Goal: Task Accomplishment & Management: Complete application form

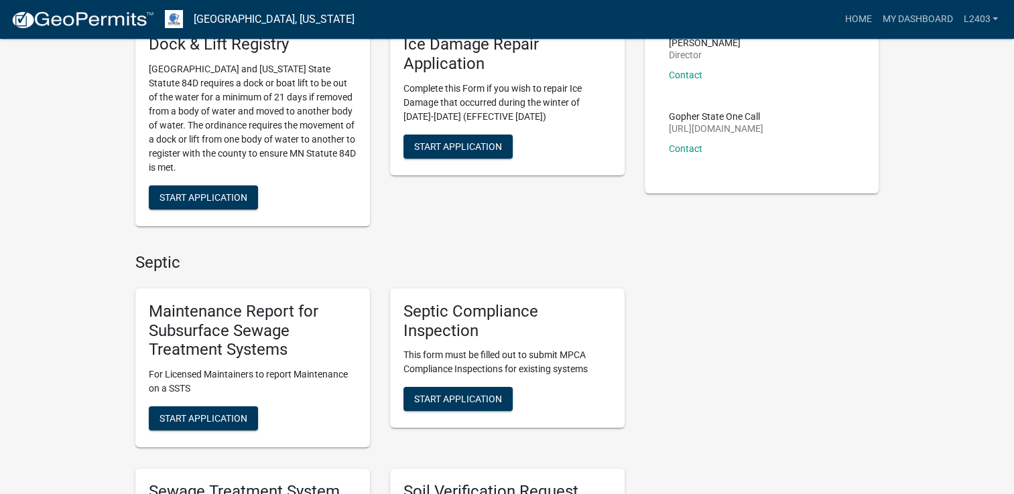
scroll to position [201, 0]
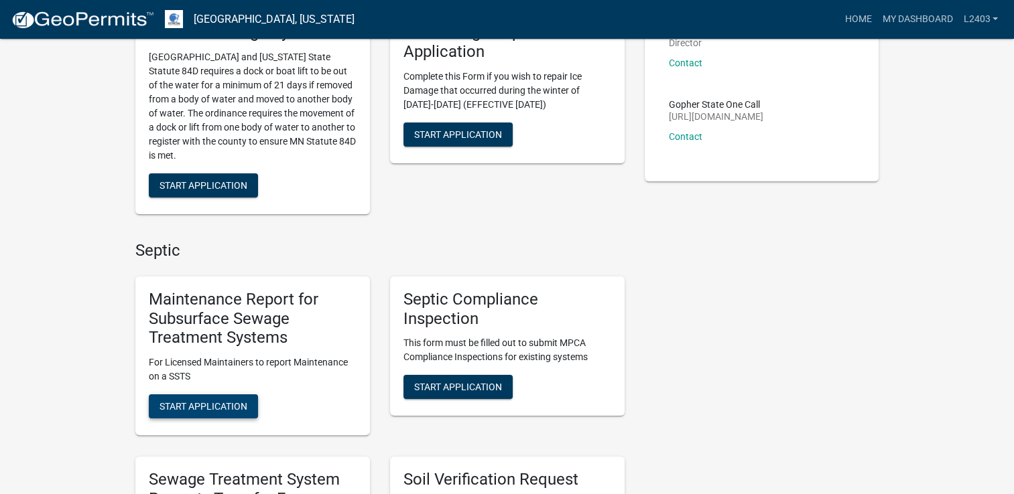
click at [178, 414] on button "Start Application" at bounding box center [203, 407] width 109 height 24
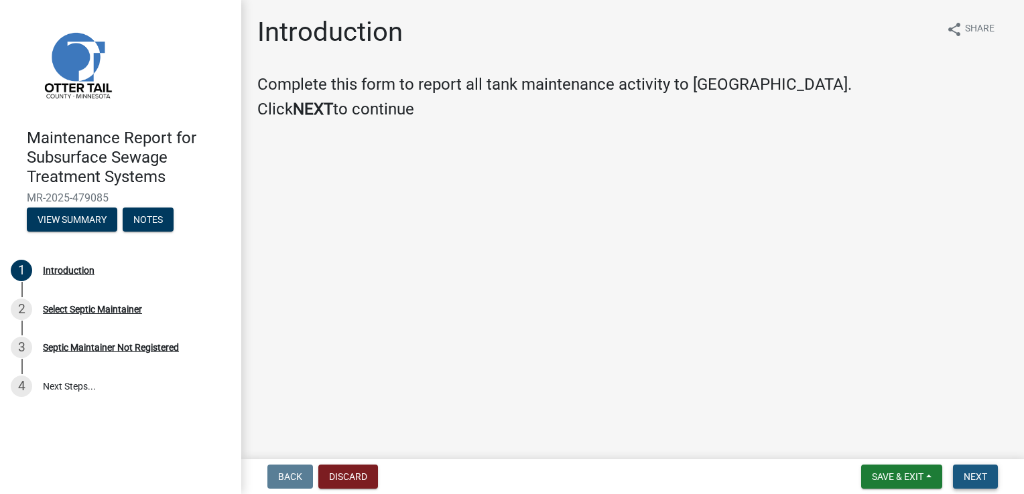
click at [975, 470] on button "Next" at bounding box center [975, 477] width 45 height 24
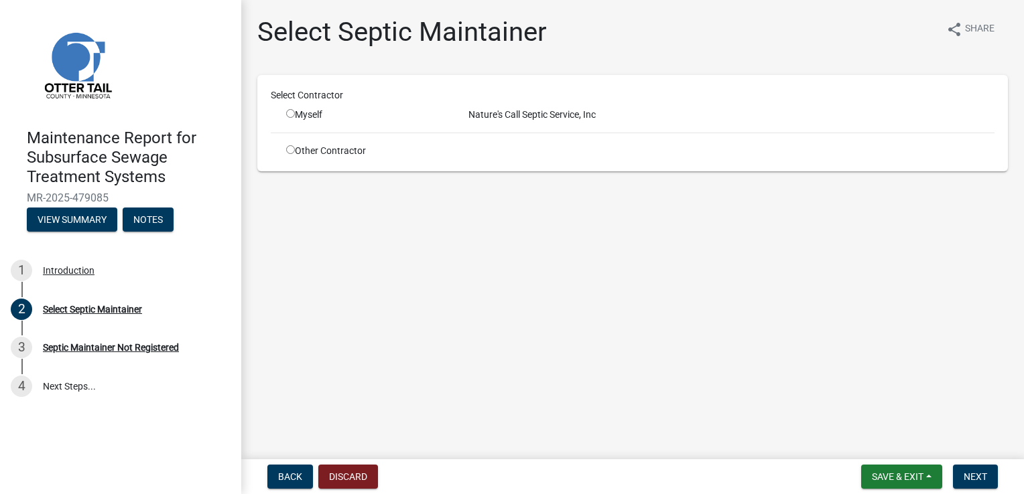
drag, startPoint x: 291, startPoint y: 112, endPoint x: 397, endPoint y: 119, distance: 106.1
click at [291, 111] on input "radio" at bounding box center [290, 113] width 9 height 9
radio input "true"
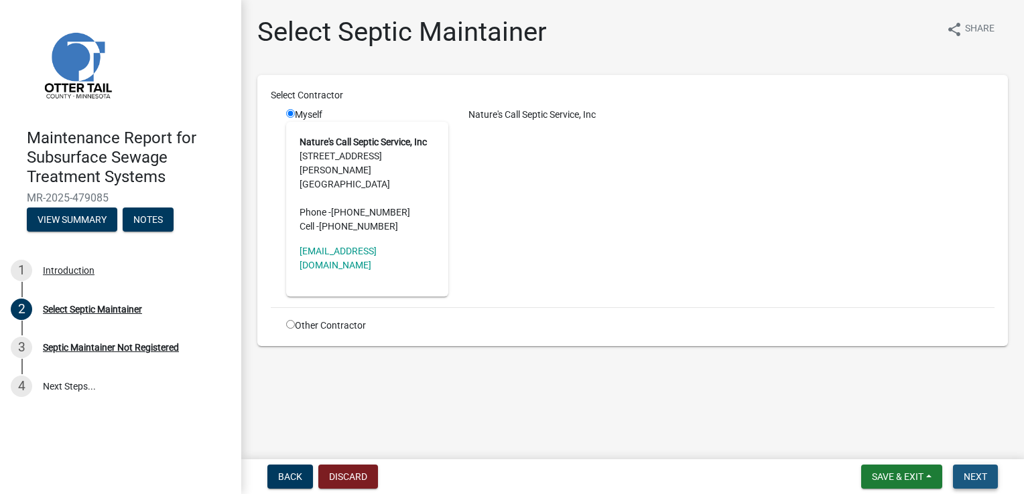
click at [983, 484] on button "Next" at bounding box center [975, 477] width 45 height 24
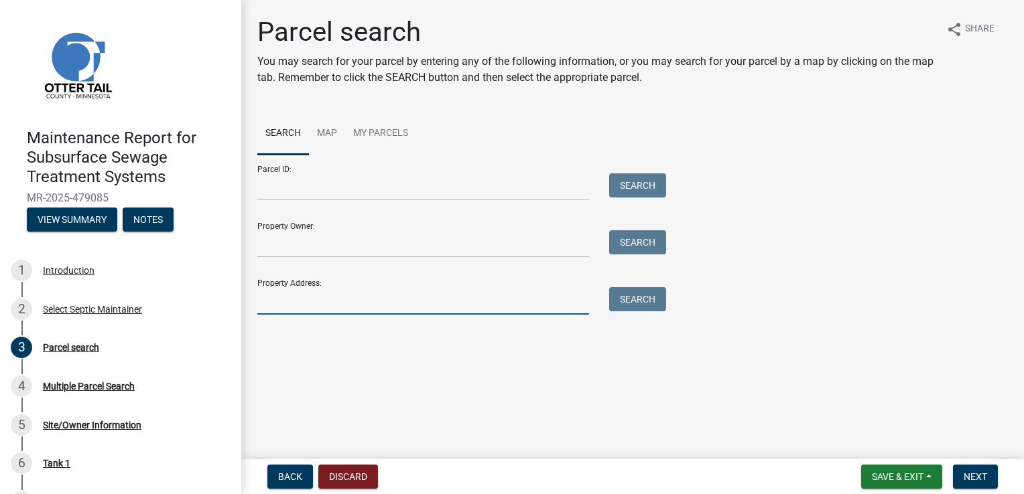
click at [265, 303] on input "Property Address:" at bounding box center [423, 300] width 332 height 27
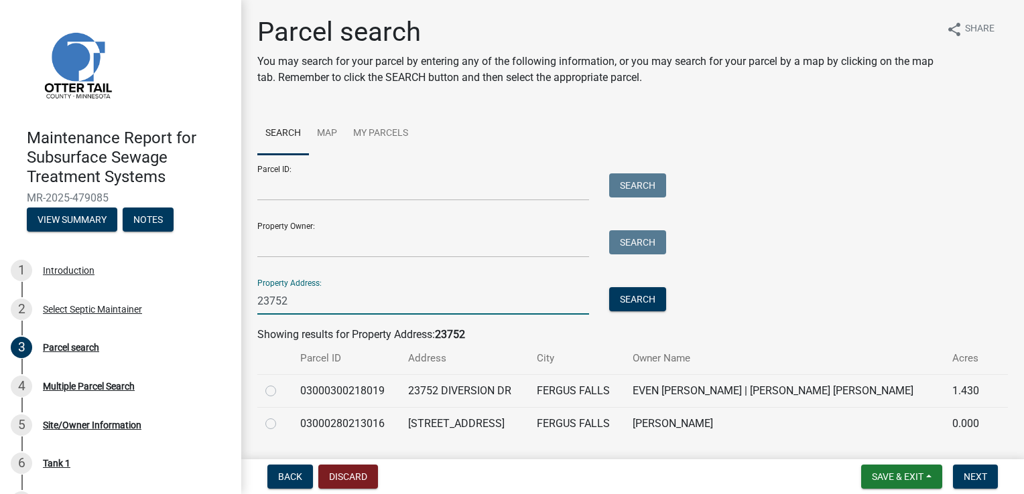
type input "23752"
click at [281, 416] on label at bounding box center [281, 416] width 0 height 0
click at [281, 422] on input "radio" at bounding box center [285, 420] width 9 height 9
radio input "true"
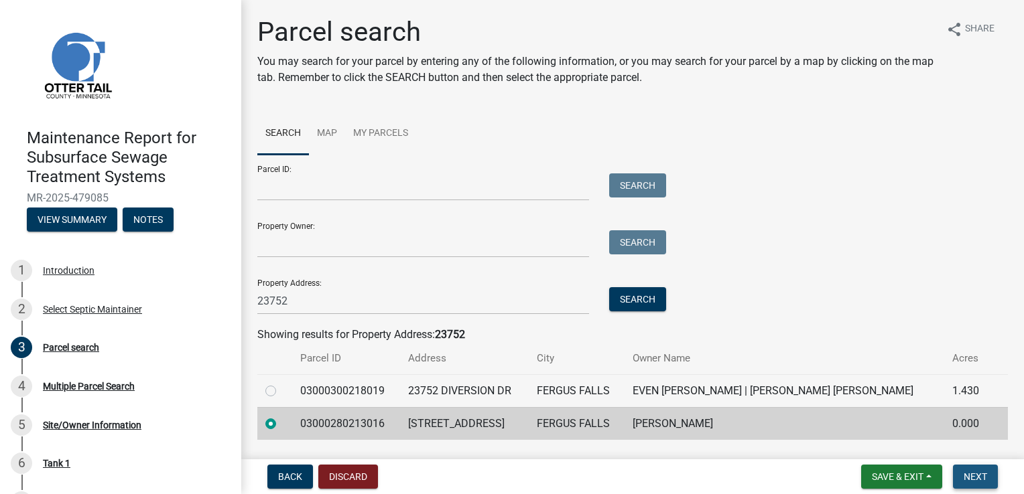
click at [962, 476] on button "Next" at bounding box center [975, 477] width 45 height 24
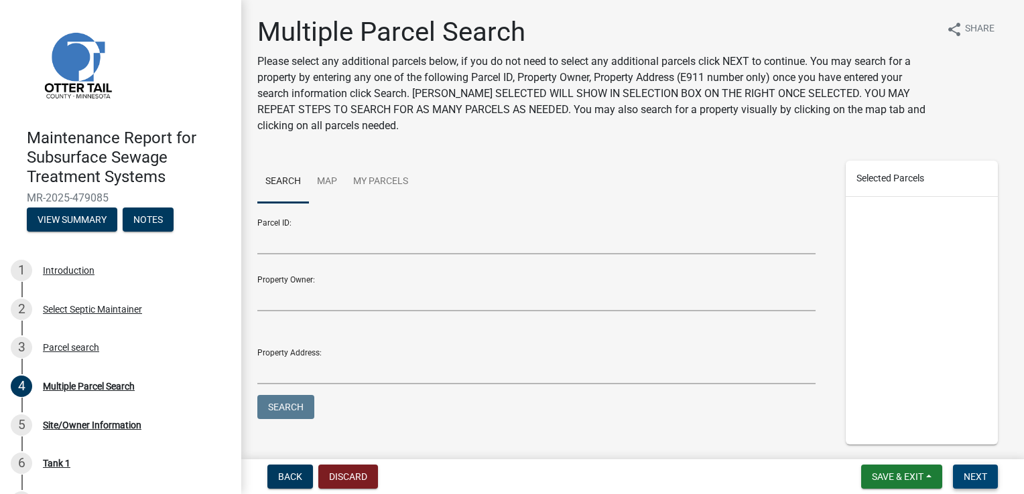
click at [962, 476] on button "Next" at bounding box center [975, 477] width 45 height 24
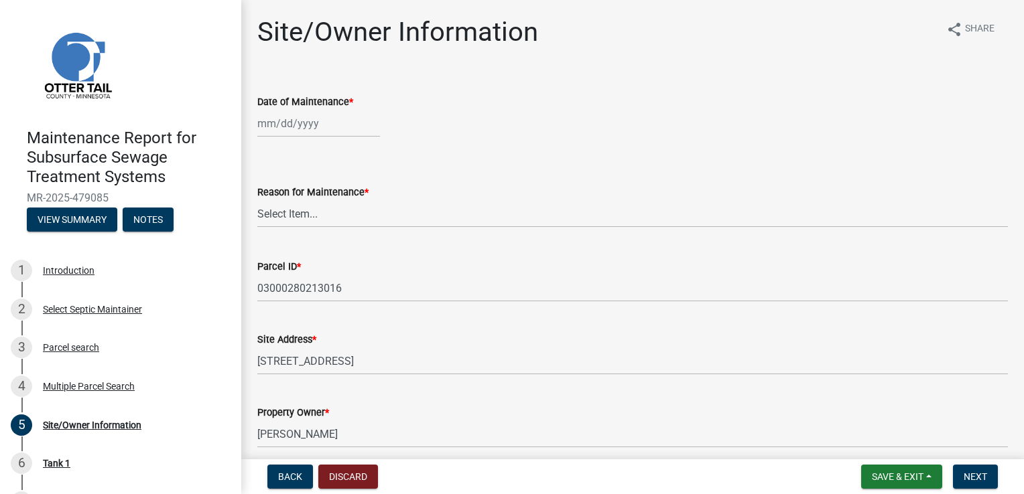
click at [281, 127] on div at bounding box center [318, 123] width 123 height 27
select select "9"
select select "2025"
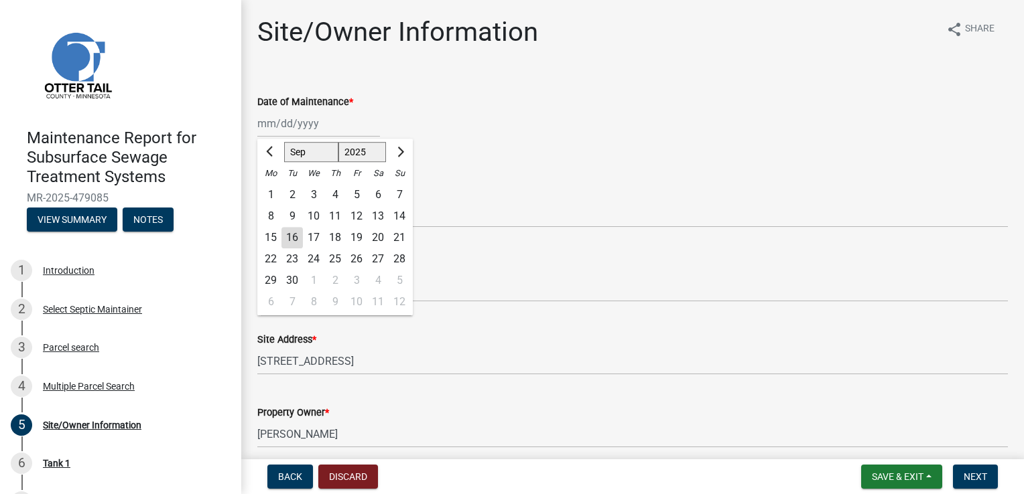
click at [267, 240] on div "15" at bounding box center [270, 237] width 21 height 21
type input "[DATE]"
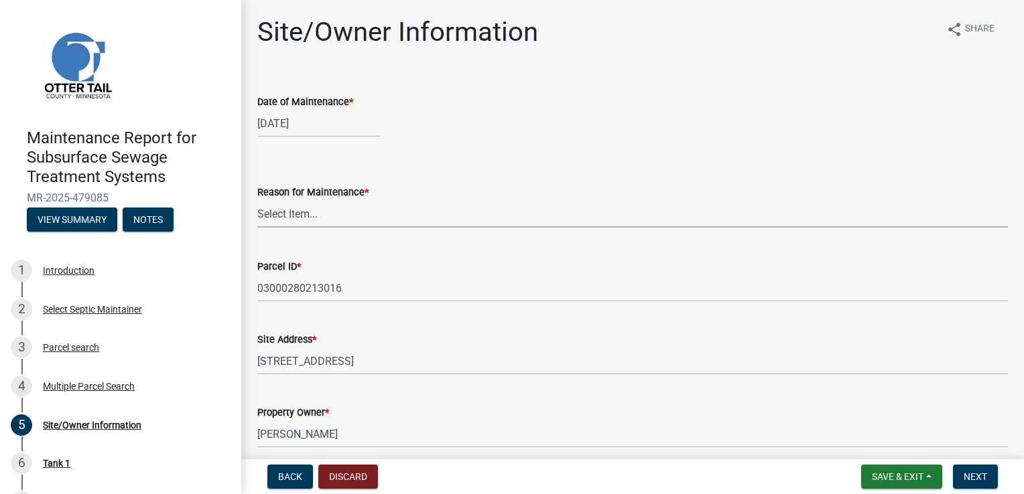
click at [281, 212] on select "Select Item... Called Routine Other" at bounding box center [632, 213] width 750 height 27
click at [257, 200] on select "Select Item... Called Routine Other" at bounding box center [632, 213] width 750 height 27
select select "3ac72b63-7b21-42e4-8192-806faae7a4f1"
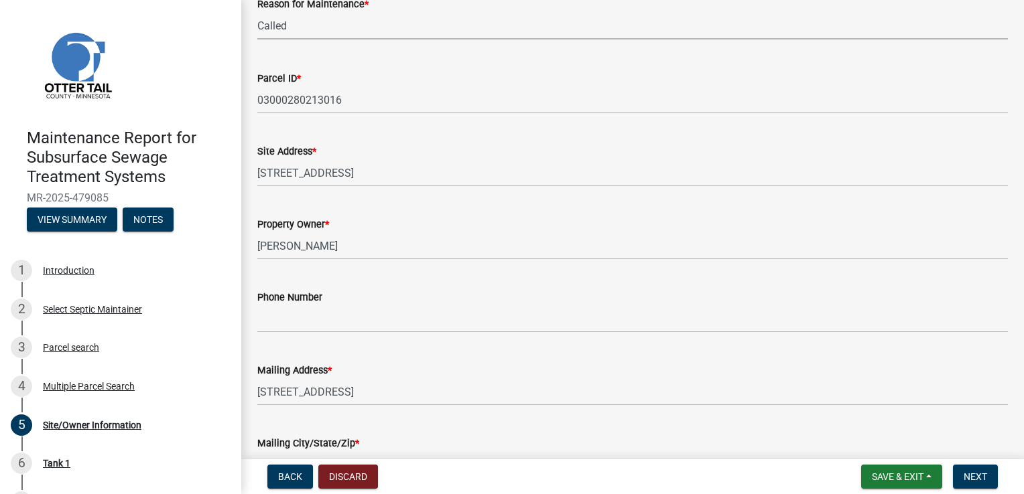
scroll to position [201, 0]
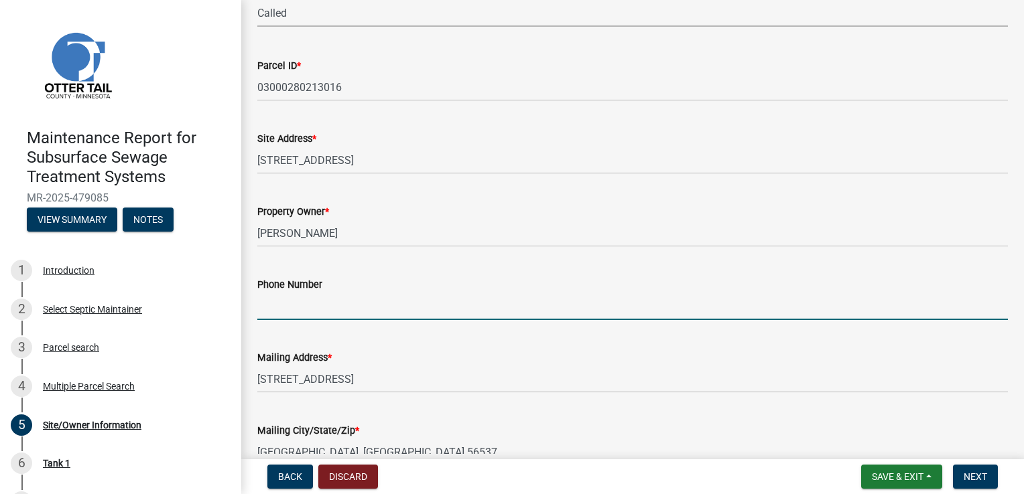
click at [311, 303] on input "Phone Number" at bounding box center [632, 306] width 750 height 27
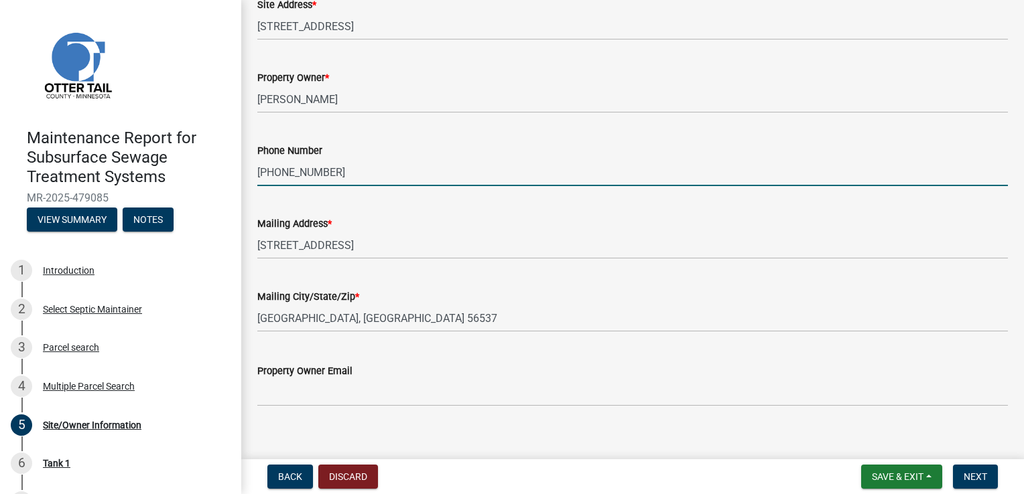
scroll to position [350, 0]
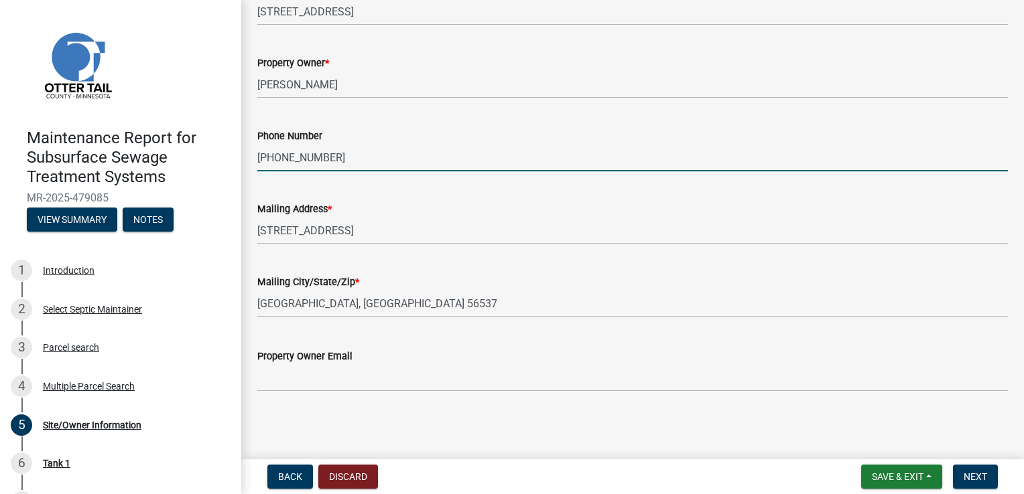
type input "[PHONE_NUMBER]"
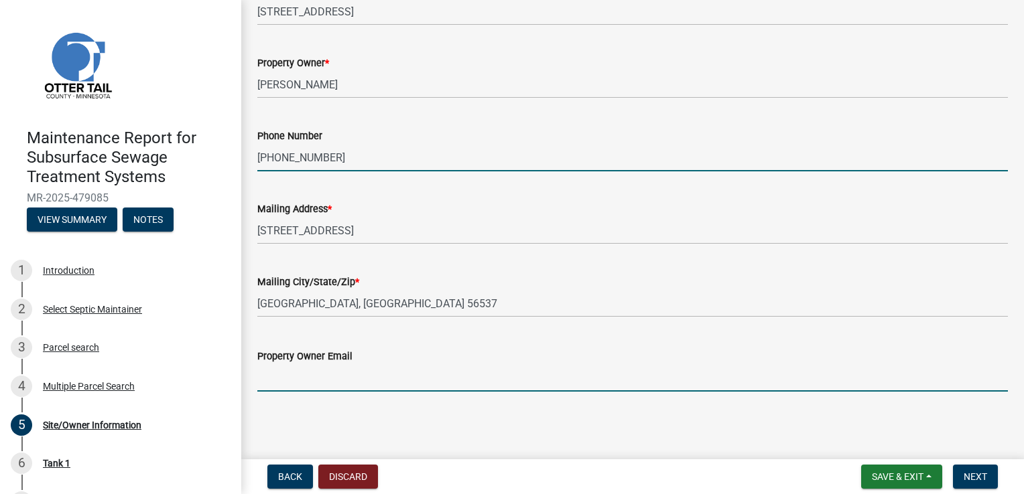
click at [342, 385] on input "Property Owner Email" at bounding box center [632, 377] width 750 height 27
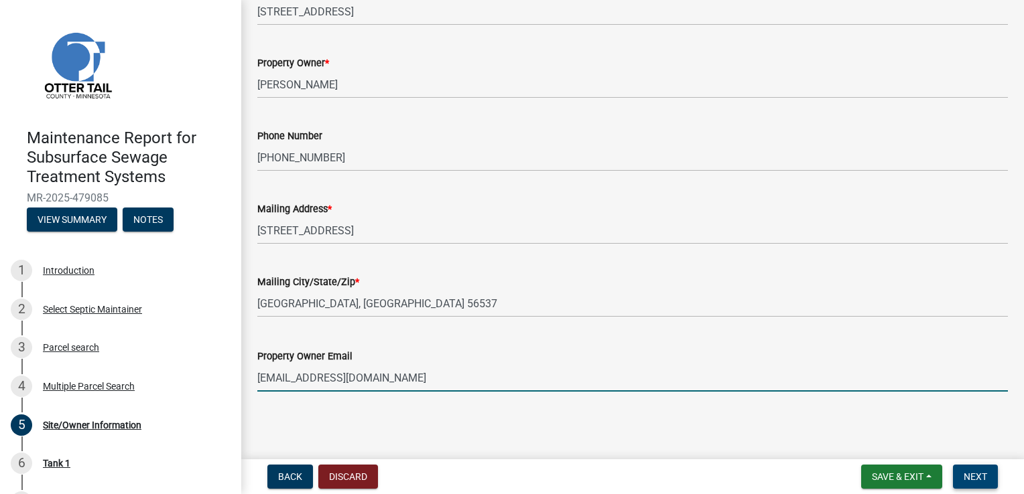
type input "[EMAIL_ADDRESS][DOMAIN_NAME]"
click at [978, 480] on span "Next" at bounding box center [975, 477] width 23 height 11
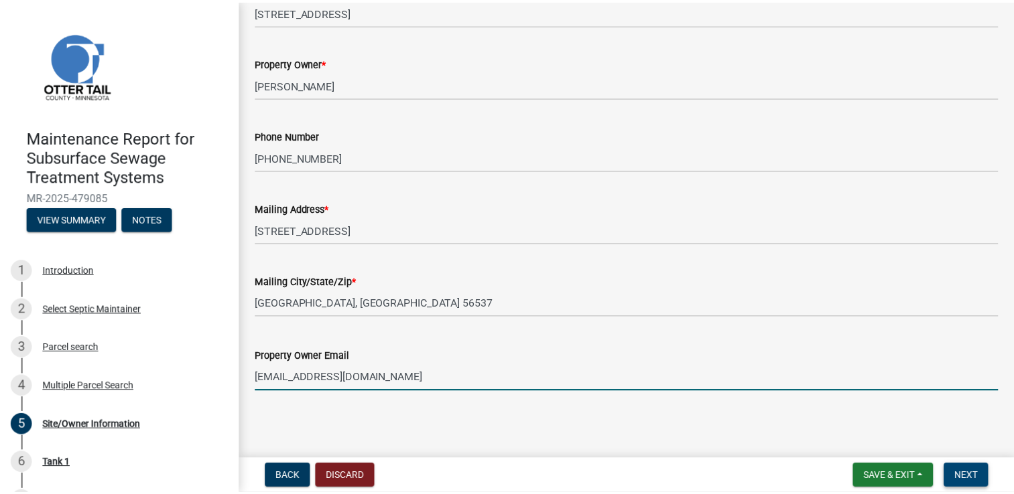
scroll to position [0, 0]
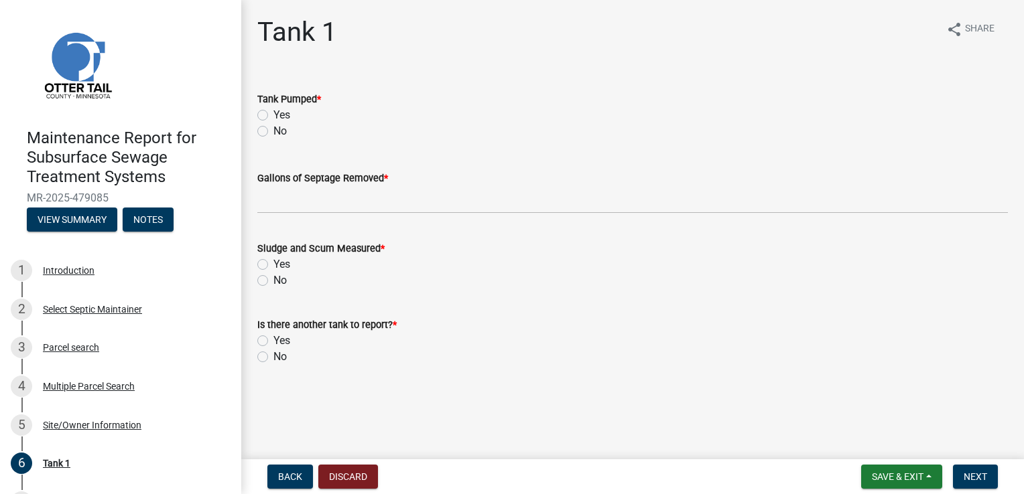
click at [273, 117] on label "Yes" at bounding box center [281, 115] width 17 height 16
click at [273, 116] on input "Yes" at bounding box center [277, 111] width 9 height 9
radio input "true"
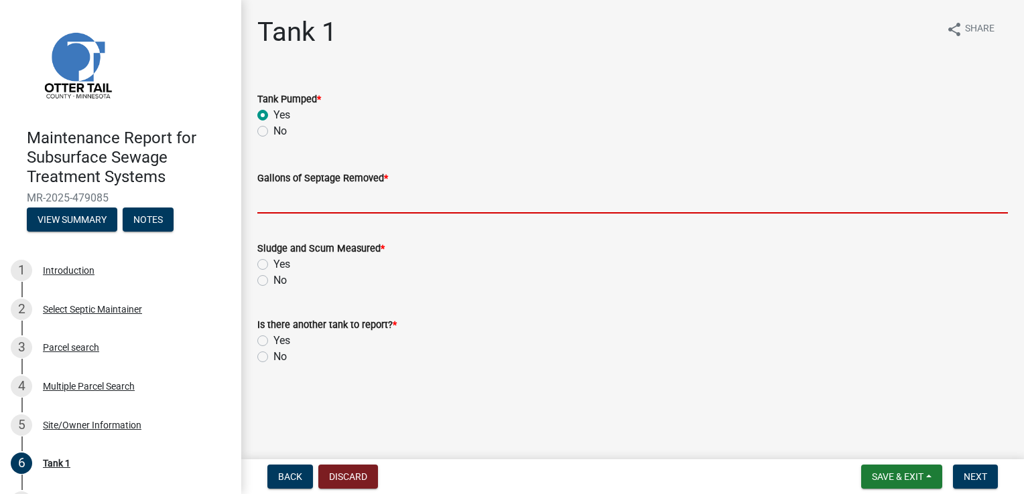
click at [284, 198] on input "Gallons of Septage Removed *" at bounding box center [632, 199] width 750 height 27
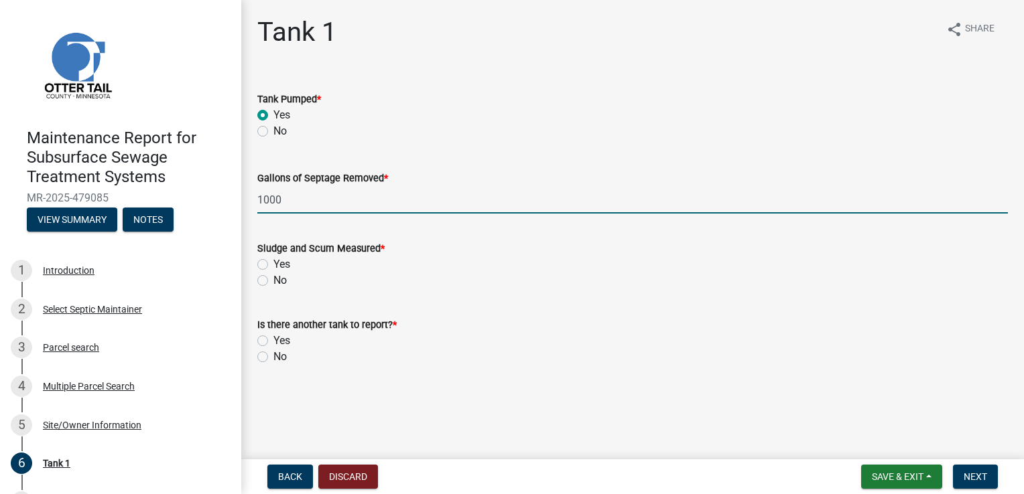
type input "1000"
click at [273, 264] on label "Yes" at bounding box center [281, 265] width 17 height 16
click at [273, 264] on input "Yes" at bounding box center [277, 261] width 9 height 9
radio input "true"
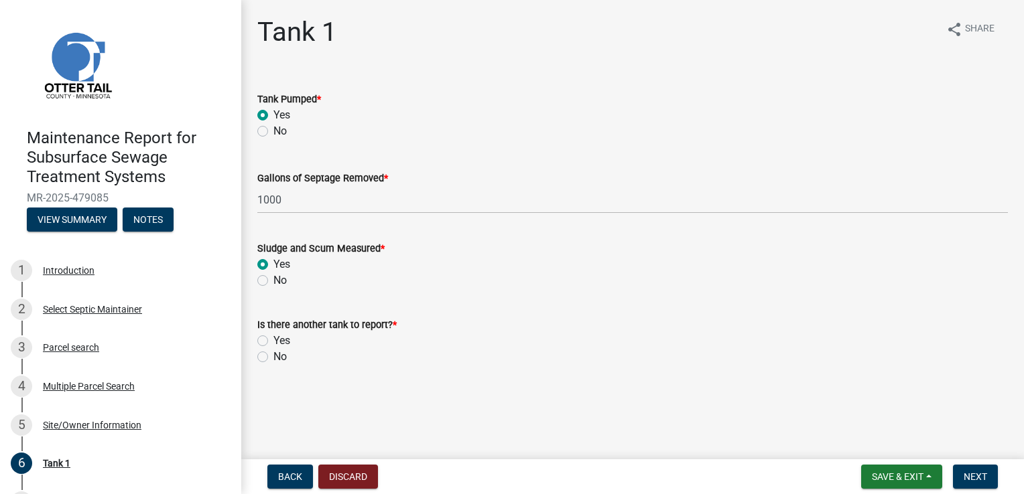
click at [273, 355] on label "No" at bounding box center [279, 357] width 13 height 16
click at [273, 355] on input "No" at bounding box center [277, 353] width 9 height 9
radio input "true"
click at [968, 476] on span "Next" at bounding box center [975, 477] width 23 height 11
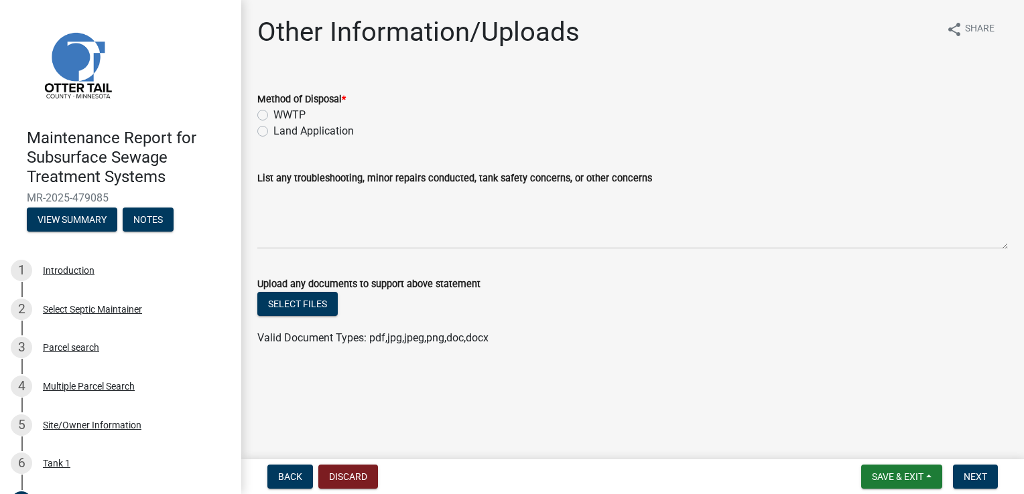
click at [273, 133] on label "Land Application" at bounding box center [313, 131] width 80 height 16
click at [273, 132] on input "Land Application" at bounding box center [277, 127] width 9 height 9
radio input "true"
click at [969, 480] on span "Next" at bounding box center [975, 477] width 23 height 11
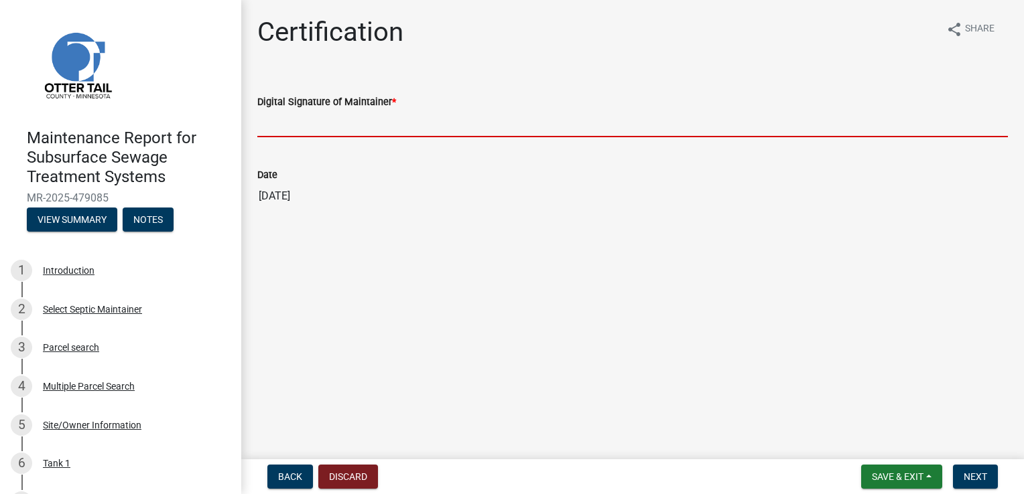
click at [304, 121] on input "Digital Signature of Maintainer *" at bounding box center [632, 123] width 750 height 27
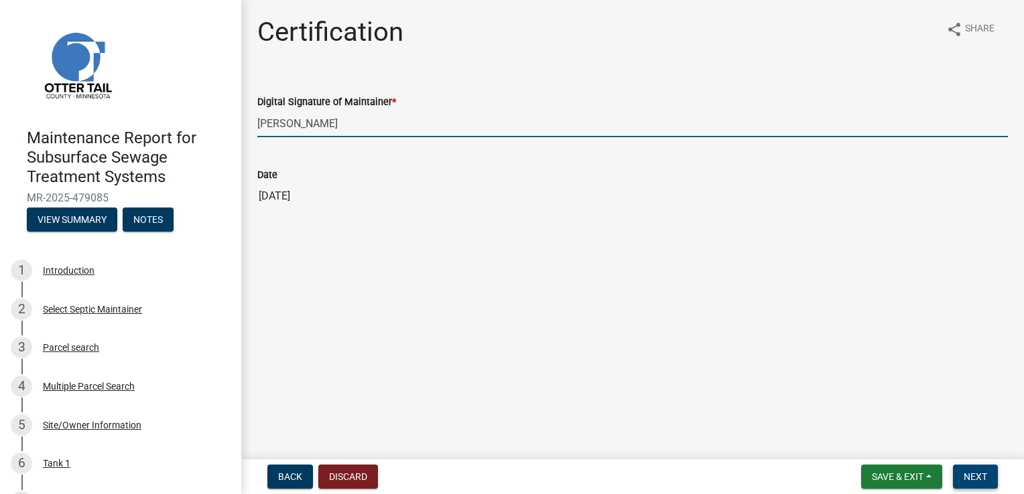
type input "[PERSON_NAME]"
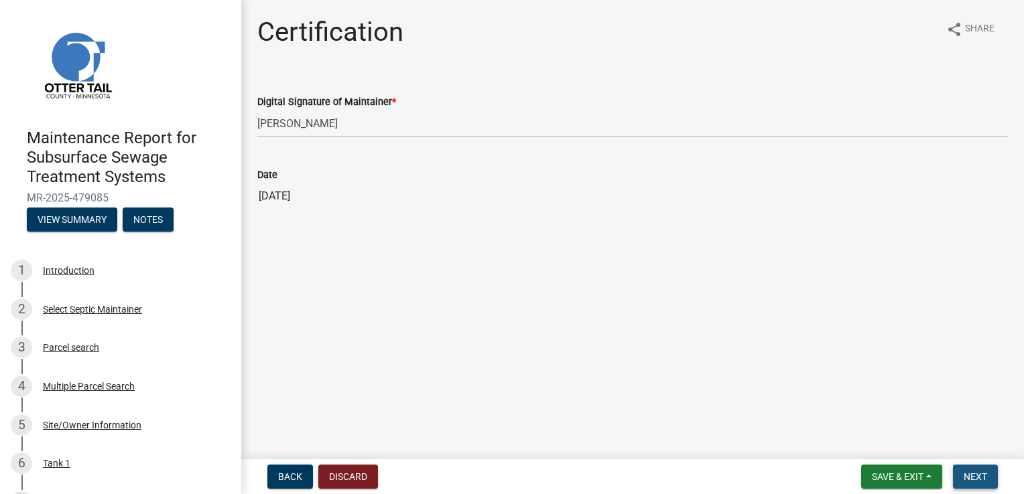
click at [980, 478] on span "Next" at bounding box center [975, 477] width 23 height 11
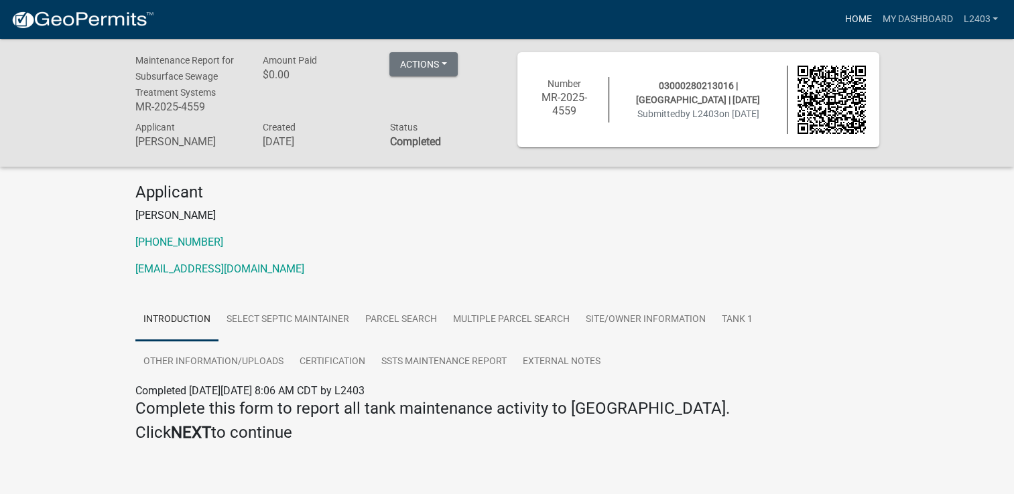
click at [855, 24] on link "Home" at bounding box center [858, 19] width 38 height 25
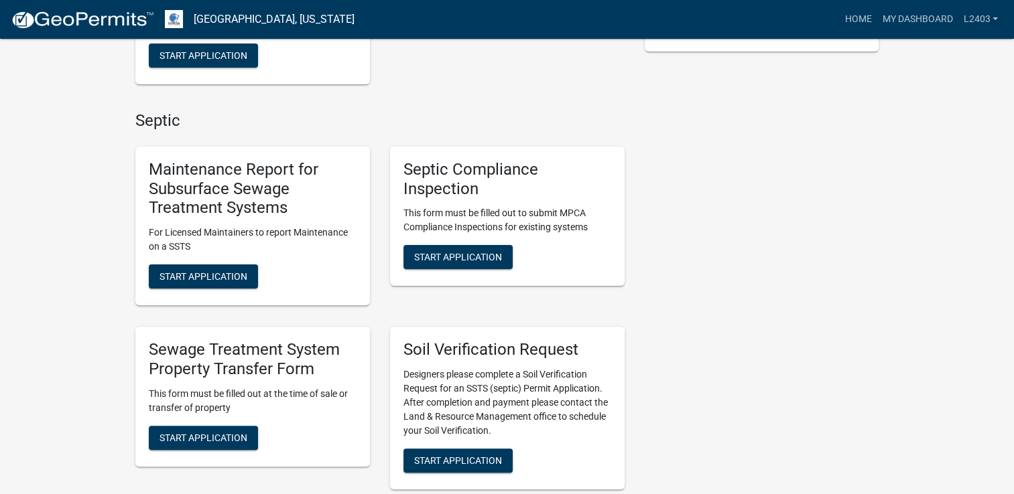
scroll to position [335, 0]
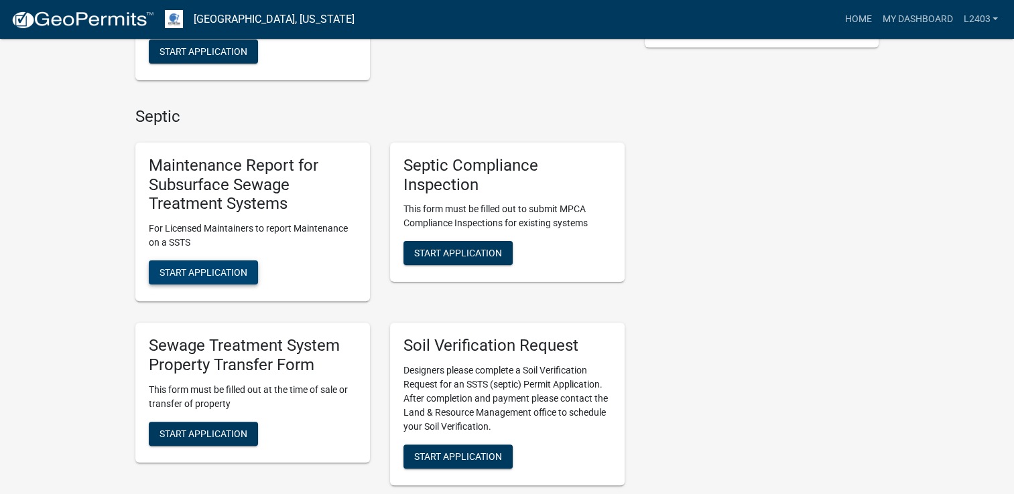
click at [186, 261] on button "Start Application" at bounding box center [203, 273] width 109 height 24
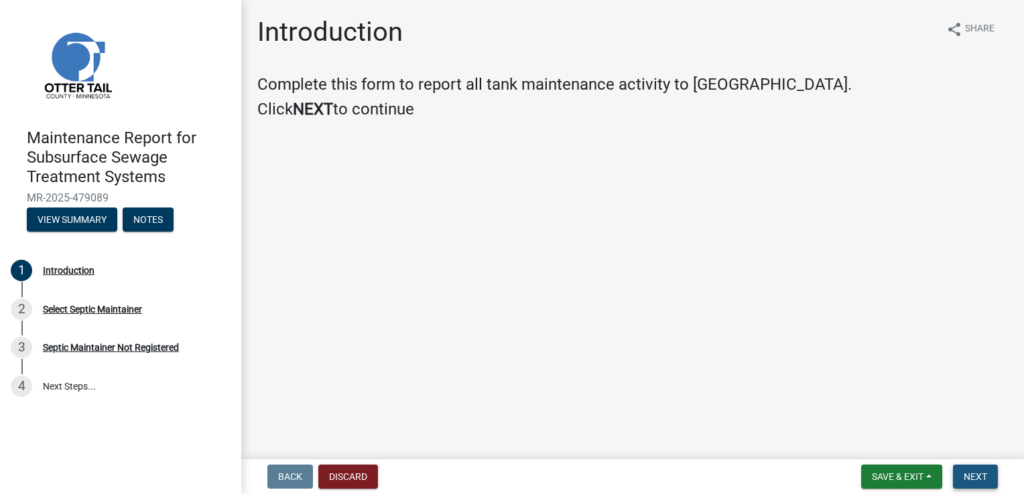
click at [978, 482] on button "Next" at bounding box center [975, 477] width 45 height 24
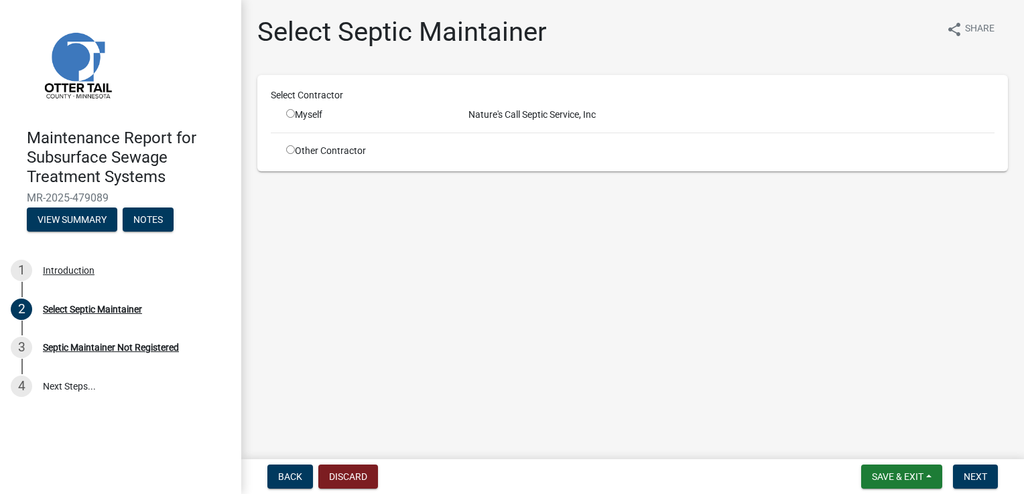
click at [287, 113] on input "radio" at bounding box center [290, 113] width 9 height 9
radio input "true"
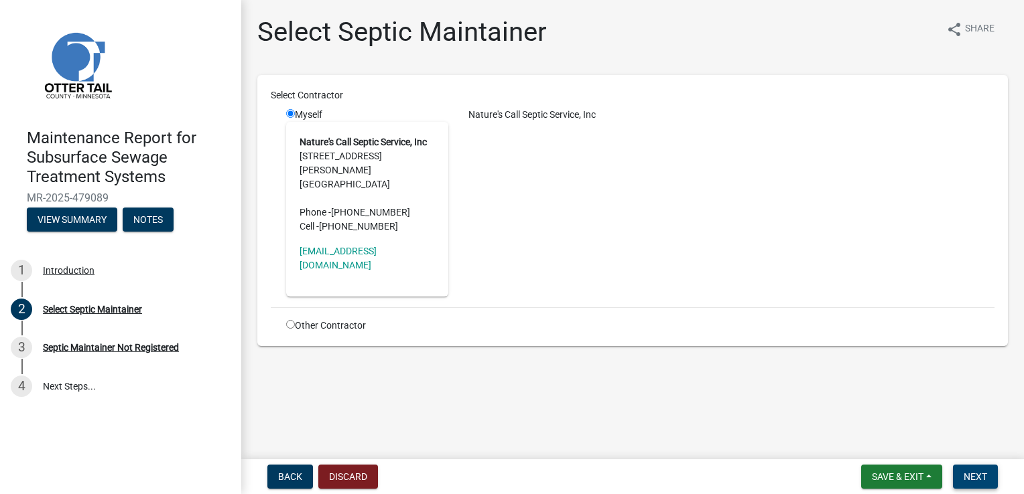
click at [968, 468] on button "Next" at bounding box center [975, 477] width 45 height 24
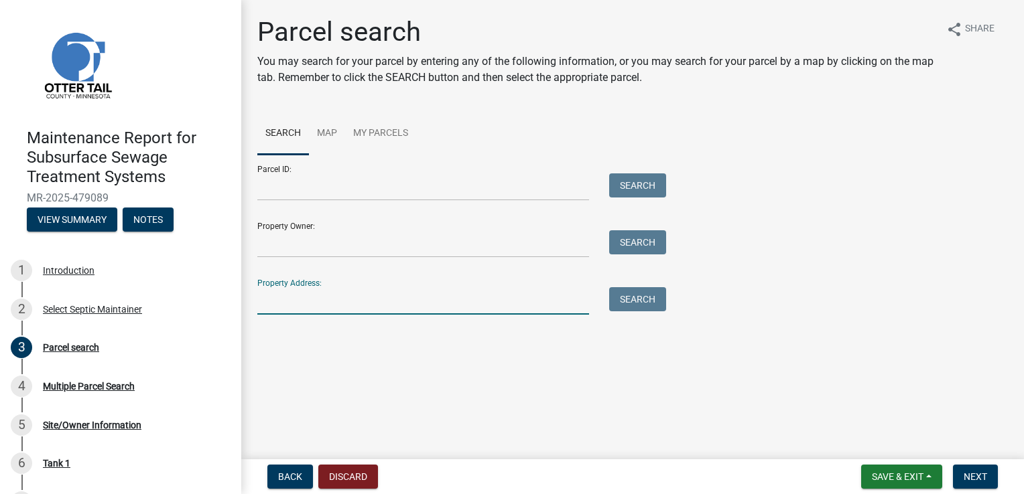
click at [286, 308] on input "Property Address:" at bounding box center [423, 300] width 332 height 27
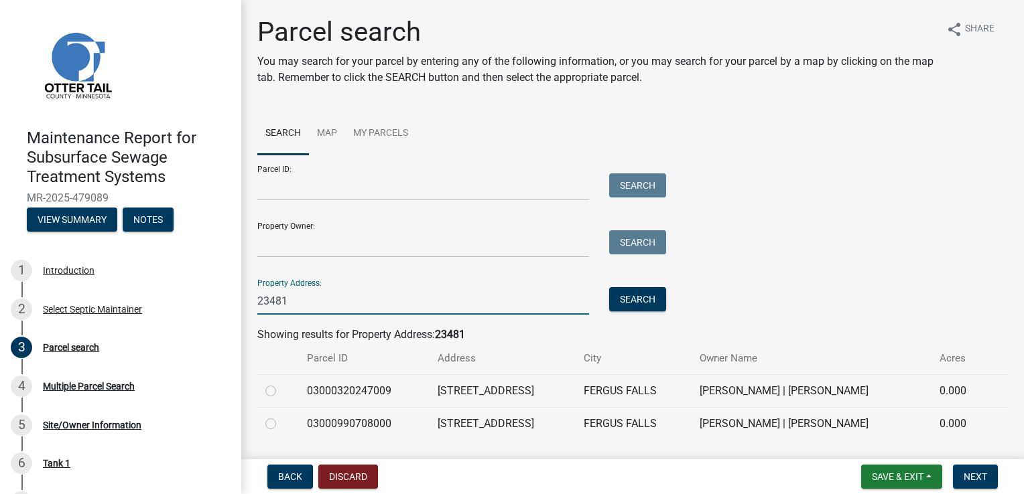
type input "23481"
click at [268, 430] on div at bounding box center [277, 424] width 25 height 16
click at [281, 416] on label at bounding box center [281, 416] width 0 height 0
click at [281, 422] on input "radio" at bounding box center [285, 420] width 9 height 9
radio input "true"
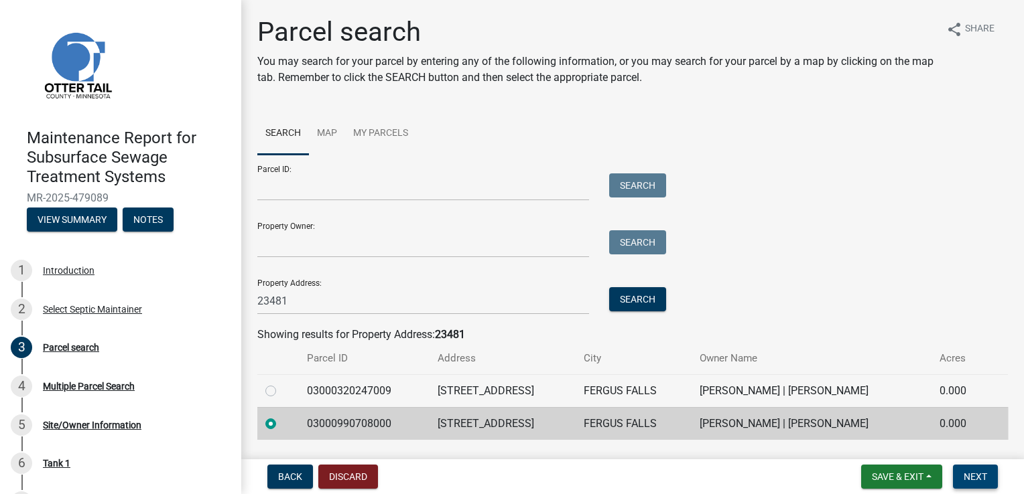
click at [970, 476] on span "Next" at bounding box center [975, 477] width 23 height 11
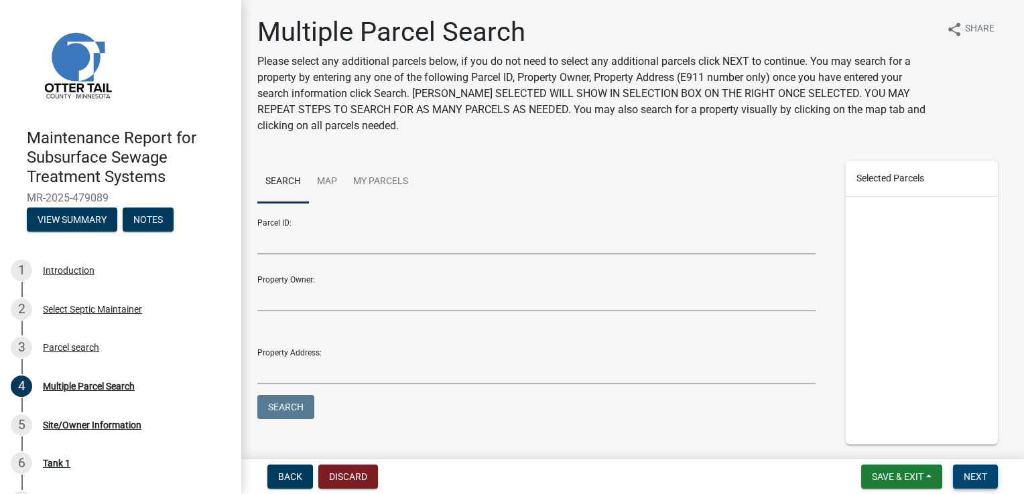
click at [976, 478] on span "Next" at bounding box center [975, 477] width 23 height 11
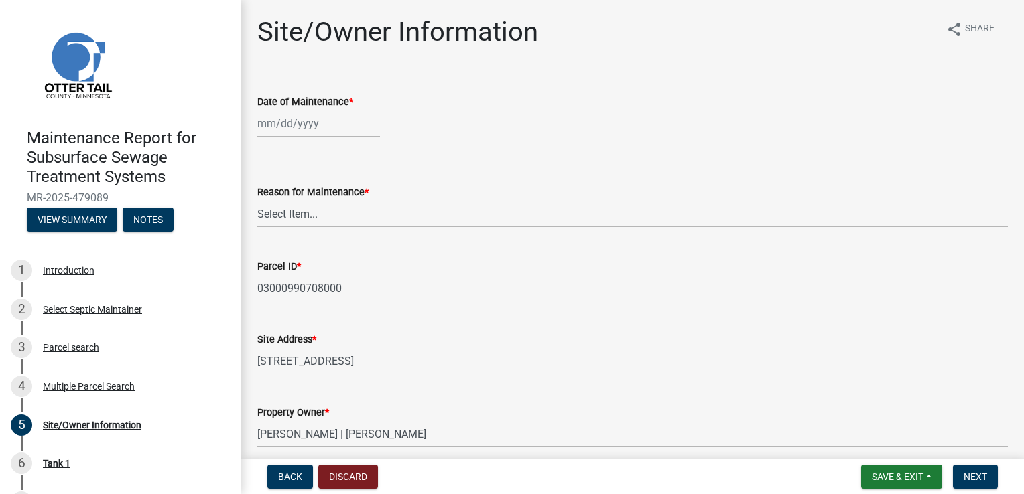
click at [296, 122] on div at bounding box center [318, 123] width 123 height 27
select select "9"
select select "2025"
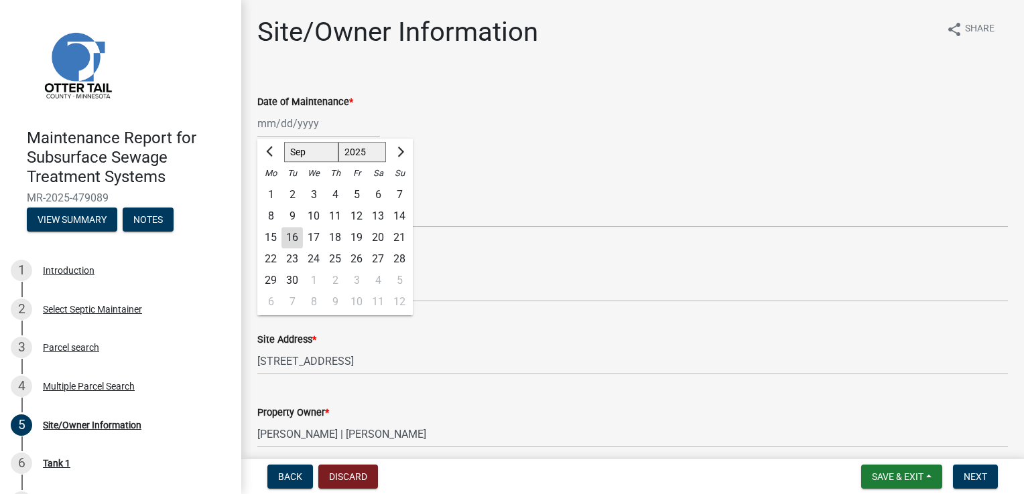
drag, startPoint x: 273, startPoint y: 241, endPoint x: 277, endPoint y: 226, distance: 15.1
click at [273, 241] on div "15" at bounding box center [270, 237] width 21 height 21
type input "[DATE]"
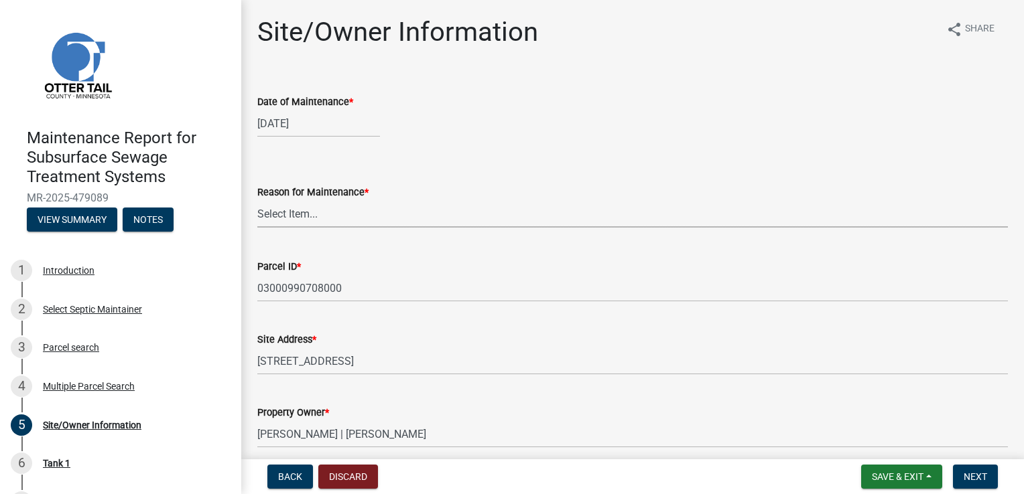
drag, startPoint x: 277, startPoint y: 216, endPoint x: 279, endPoint y: 225, distance: 9.6
click at [277, 216] on select "Select Item... Called Routine Other" at bounding box center [632, 213] width 750 height 27
click at [257, 200] on select "Select Item... Called Routine Other" at bounding box center [632, 213] width 750 height 27
select select "3ac72b63-7b21-42e4-8192-806faae7a4f1"
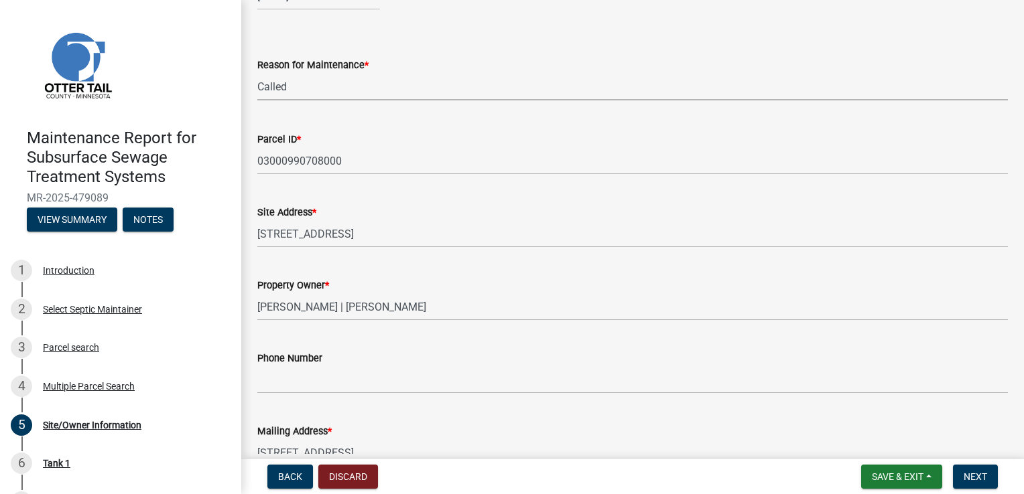
scroll to position [134, 0]
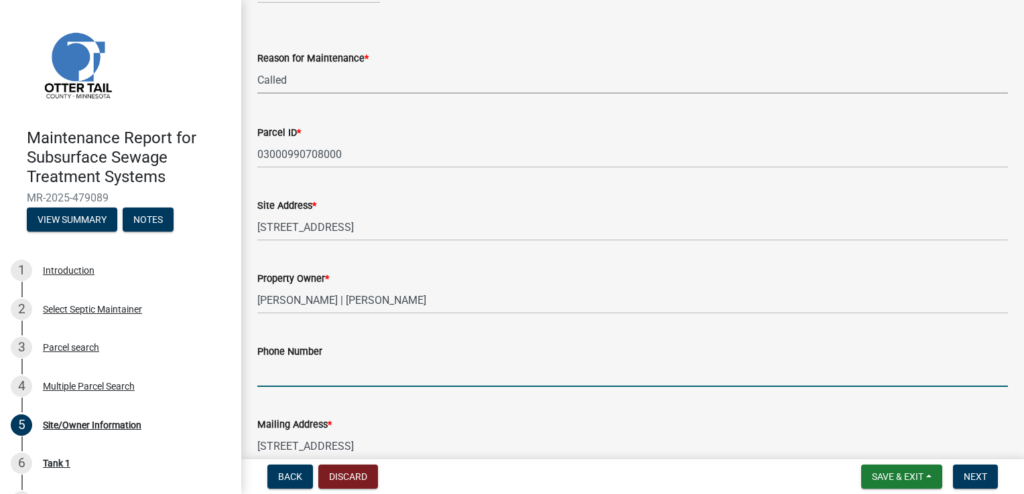
click at [289, 377] on input "Phone Number" at bounding box center [632, 373] width 750 height 27
type input "[PHONE_NUMBER]"
click at [992, 481] on button "Next" at bounding box center [975, 477] width 45 height 24
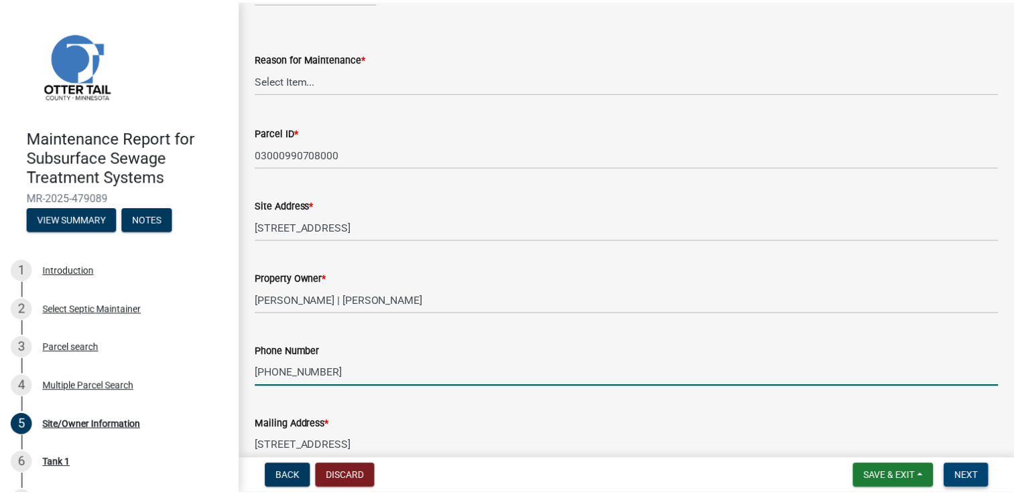
scroll to position [0, 0]
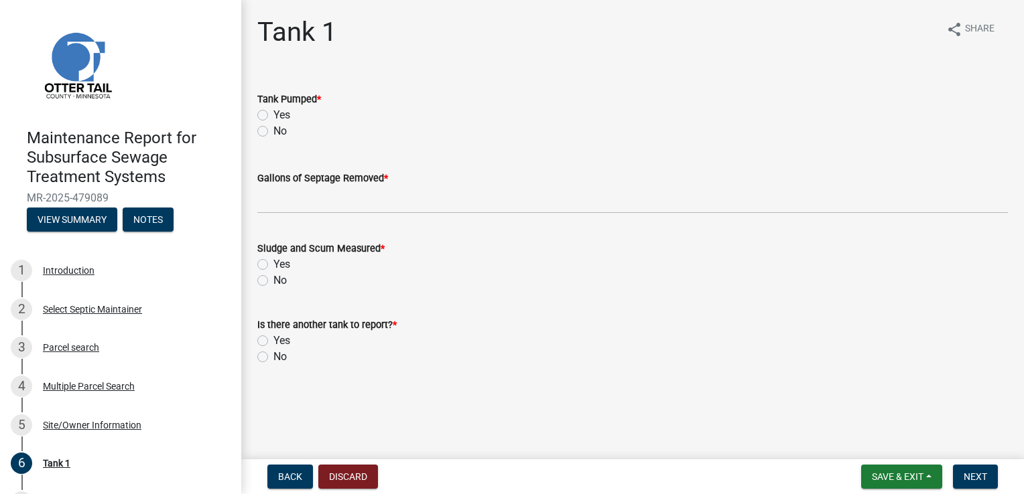
click at [278, 121] on label "Yes" at bounding box center [281, 115] width 17 height 16
click at [278, 116] on input "Yes" at bounding box center [277, 111] width 9 height 9
radio input "true"
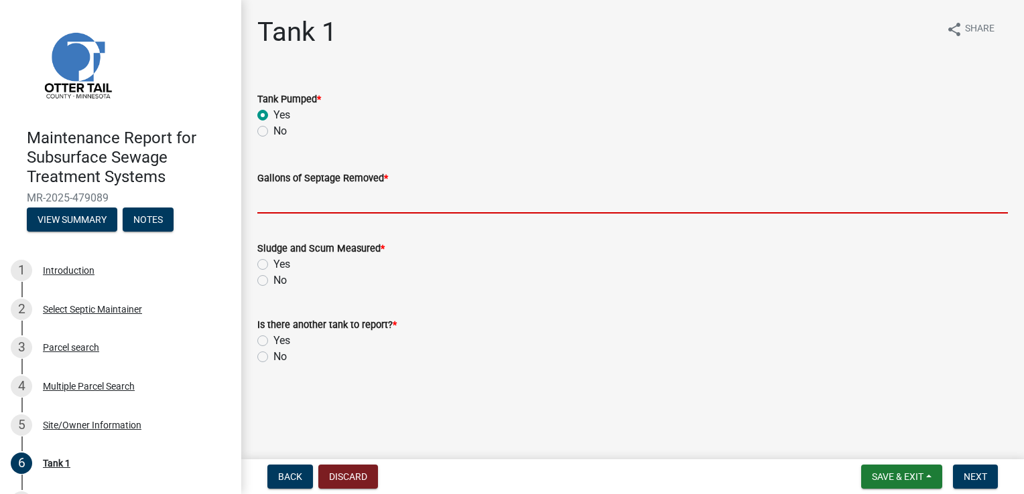
click at [275, 200] on input "Gallons of Septage Removed *" at bounding box center [632, 199] width 750 height 27
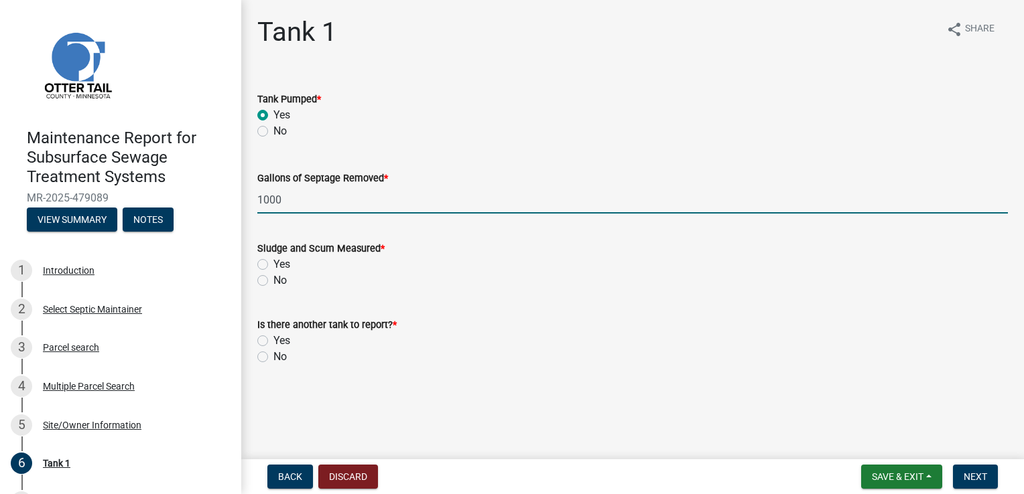
type input "1000"
click at [273, 269] on label "Yes" at bounding box center [281, 265] width 17 height 16
click at [273, 265] on input "Yes" at bounding box center [277, 261] width 9 height 9
radio input "true"
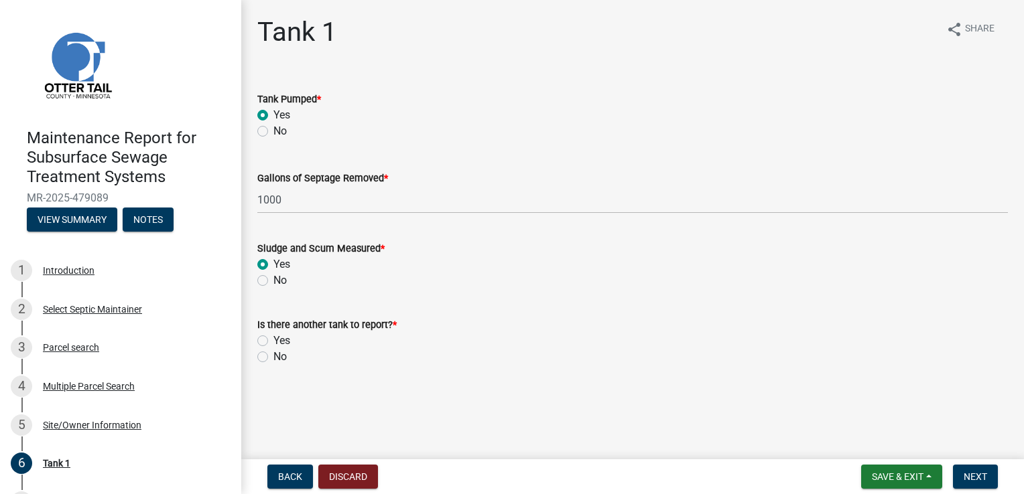
click at [273, 361] on label "No" at bounding box center [279, 357] width 13 height 16
click at [273, 358] on input "No" at bounding box center [277, 353] width 9 height 9
radio input "true"
click at [992, 476] on button "Next" at bounding box center [975, 477] width 45 height 24
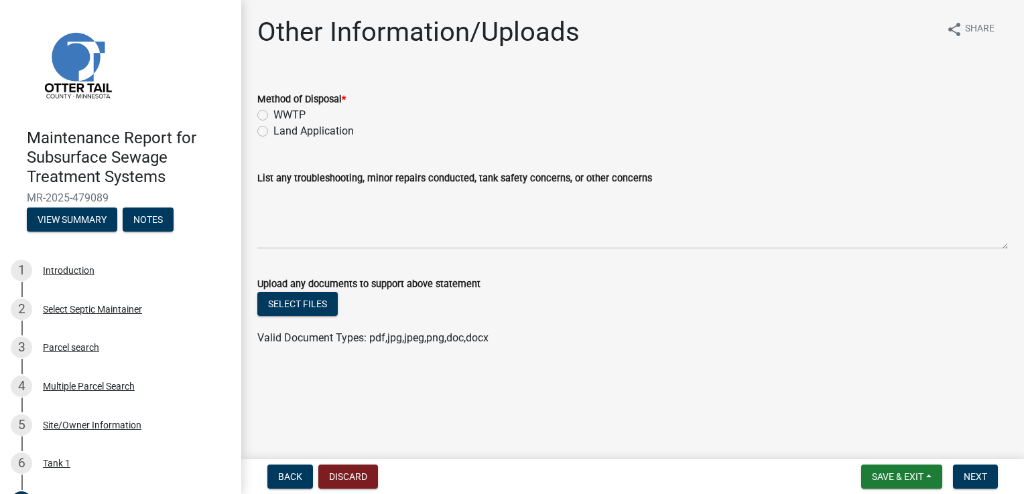
click at [275, 128] on label "Land Application" at bounding box center [313, 131] width 80 height 16
click at [275, 128] on input "Land Application" at bounding box center [277, 127] width 9 height 9
radio input "true"
click at [966, 468] on button "Next" at bounding box center [975, 477] width 45 height 24
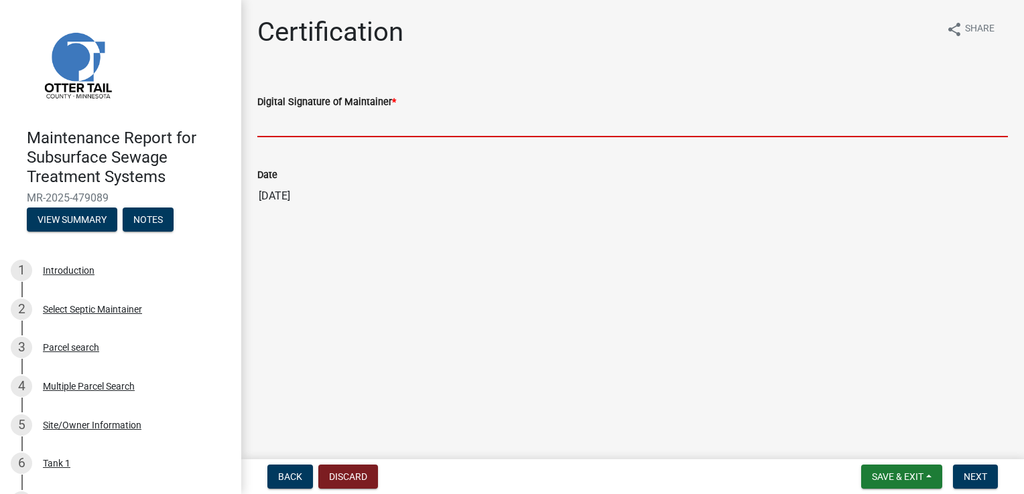
click at [306, 125] on input "Digital Signature of Maintainer *" at bounding box center [632, 123] width 750 height 27
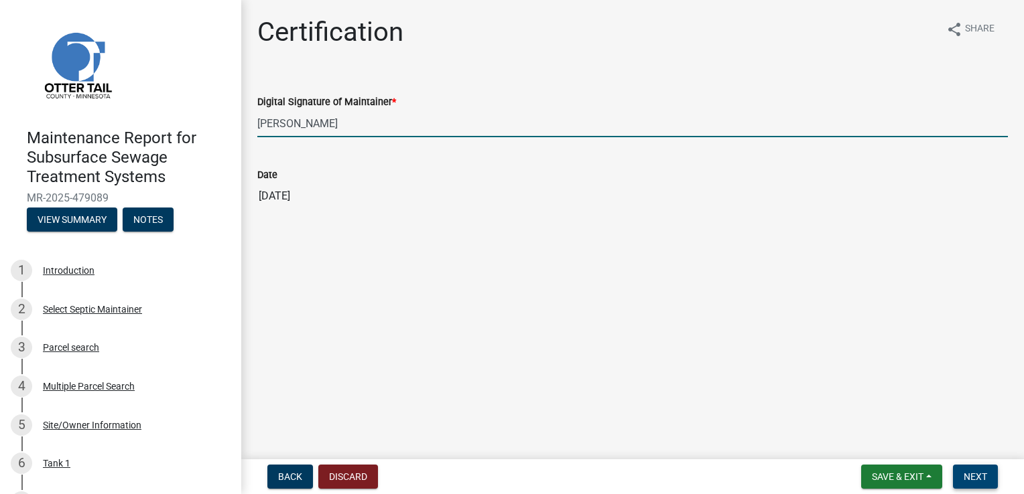
type input "[PERSON_NAME]"
click at [979, 478] on span "Next" at bounding box center [975, 477] width 23 height 11
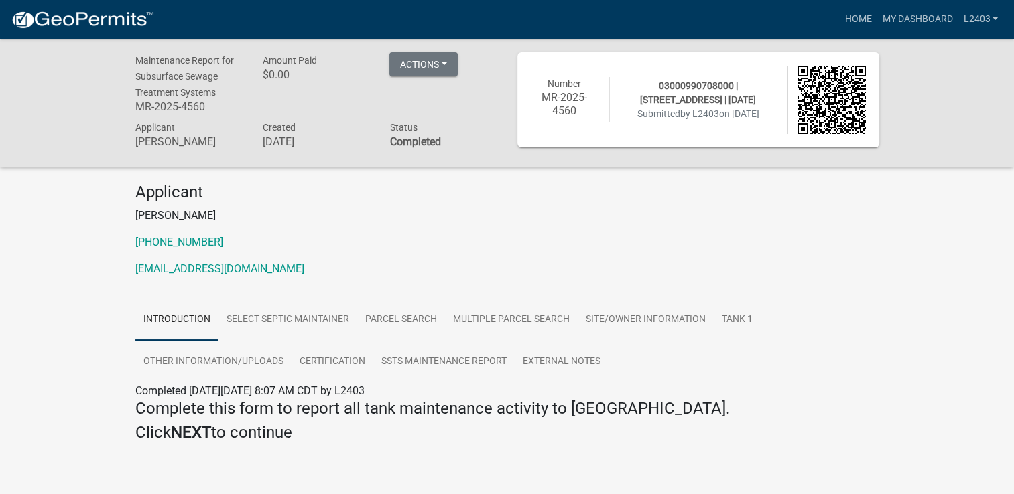
click at [836, 275] on p "[EMAIL_ADDRESS][DOMAIN_NAME]" at bounding box center [507, 269] width 744 height 16
click at [855, 22] on link "Home" at bounding box center [858, 19] width 38 height 25
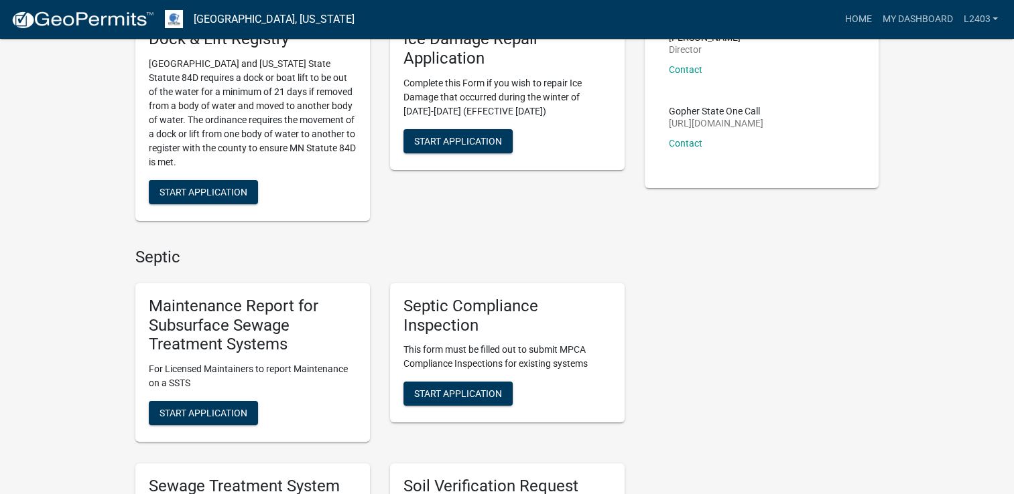
scroll to position [201, 0]
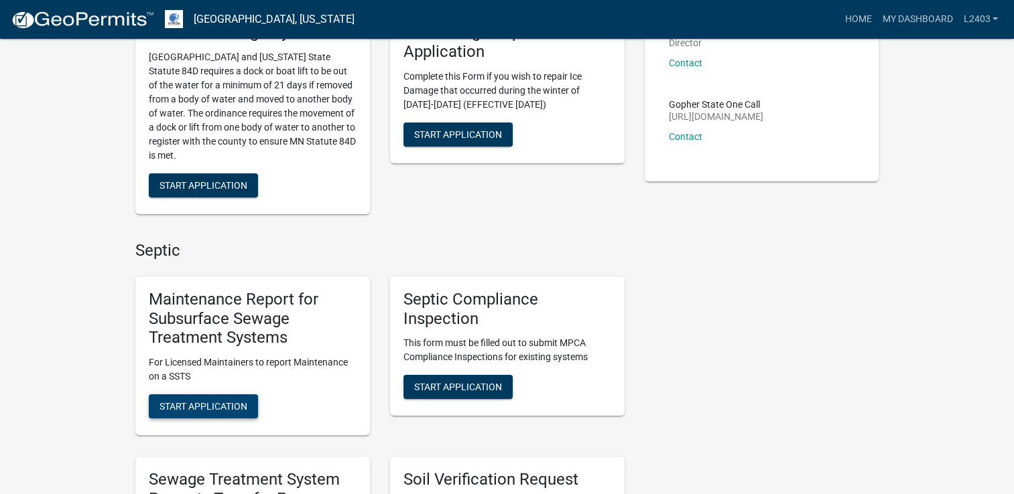
click at [209, 412] on button "Start Application" at bounding box center [203, 407] width 109 height 24
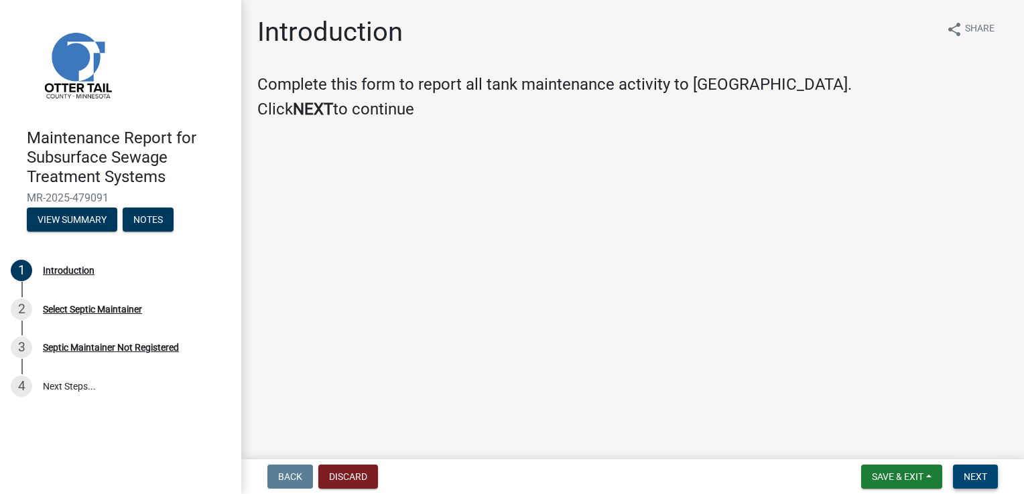
click at [962, 472] on button "Next" at bounding box center [975, 477] width 45 height 24
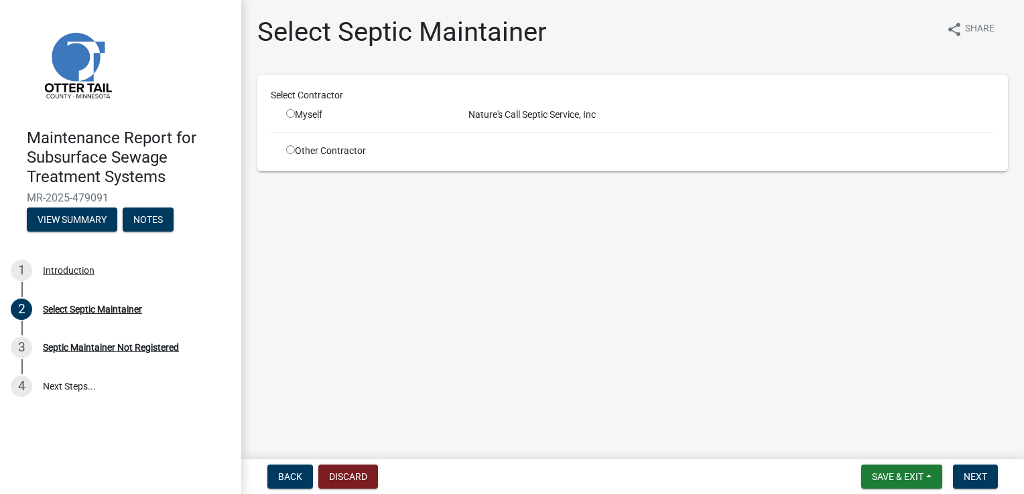
click at [289, 111] on input "radio" at bounding box center [290, 113] width 9 height 9
radio input "true"
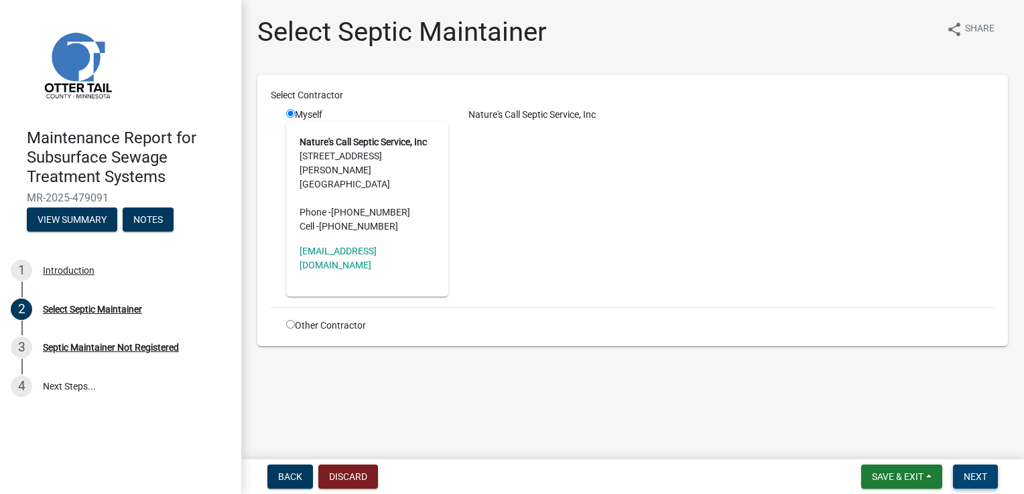
click at [968, 469] on button "Next" at bounding box center [975, 477] width 45 height 24
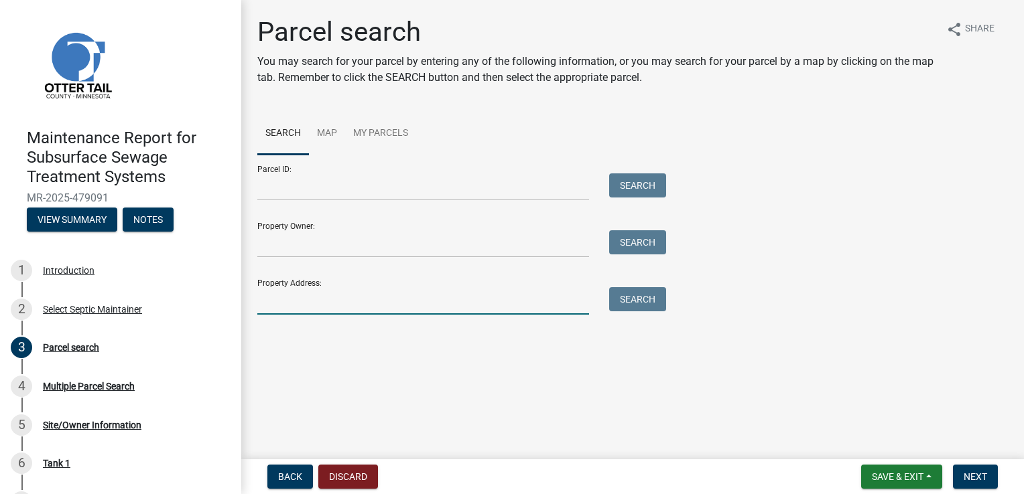
click at [283, 308] on input "Property Address:" at bounding box center [423, 300] width 332 height 27
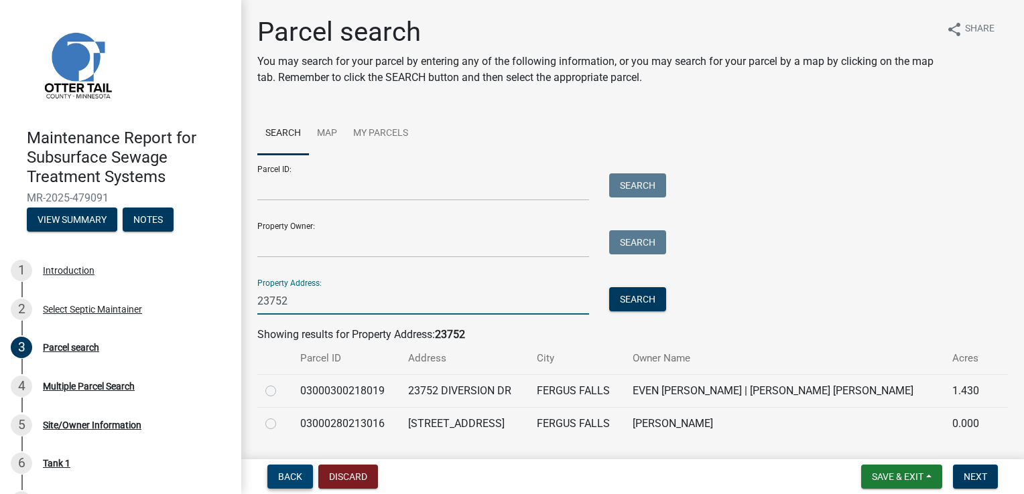
type input "23752"
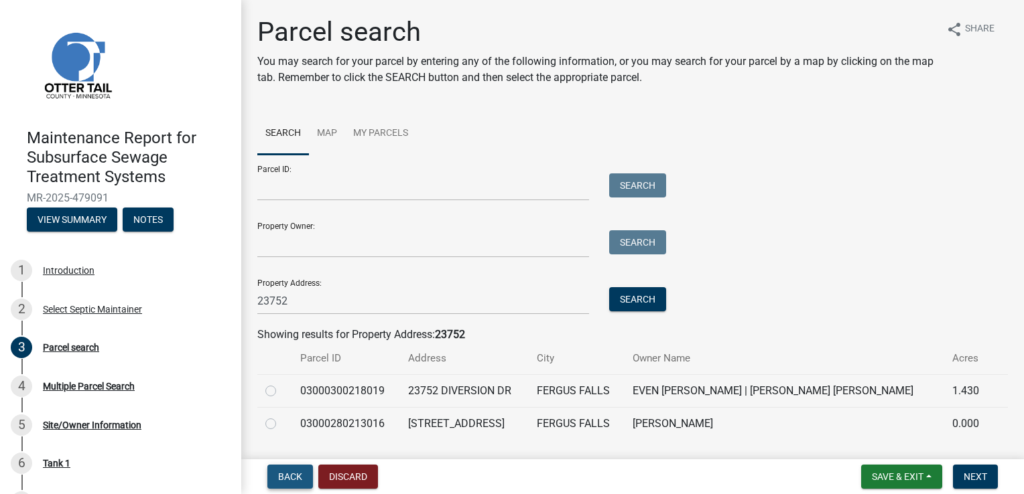
click at [287, 475] on span "Back" at bounding box center [290, 477] width 24 height 11
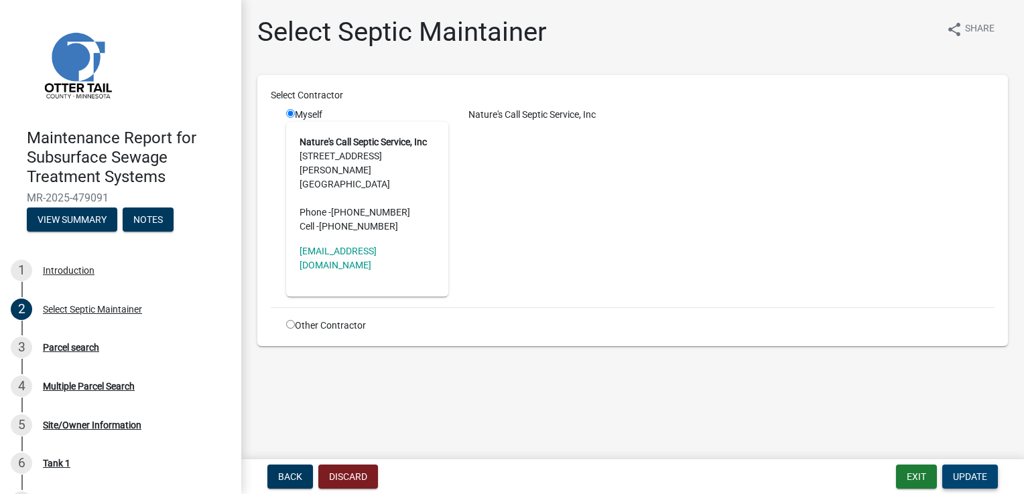
click at [964, 472] on span "Update" at bounding box center [970, 477] width 34 height 11
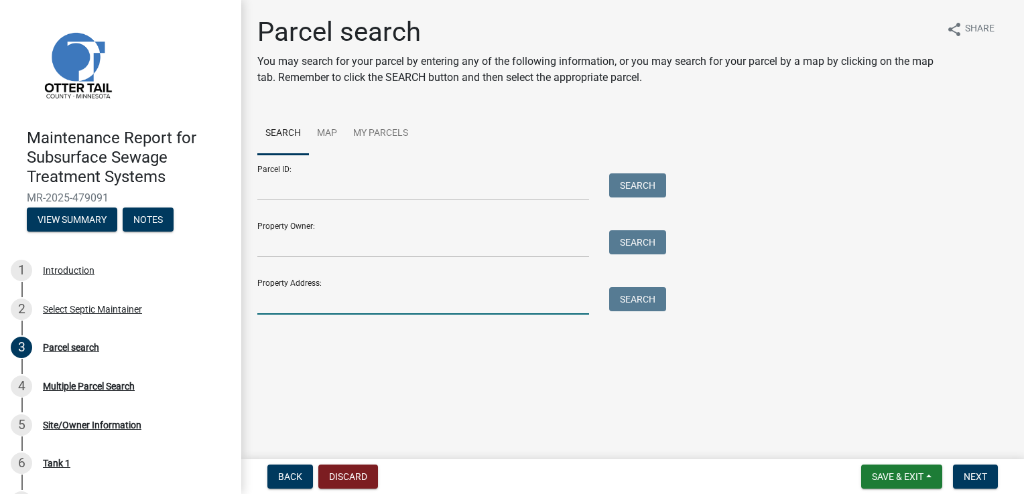
click at [261, 301] on input "Property Address:" at bounding box center [423, 300] width 332 height 27
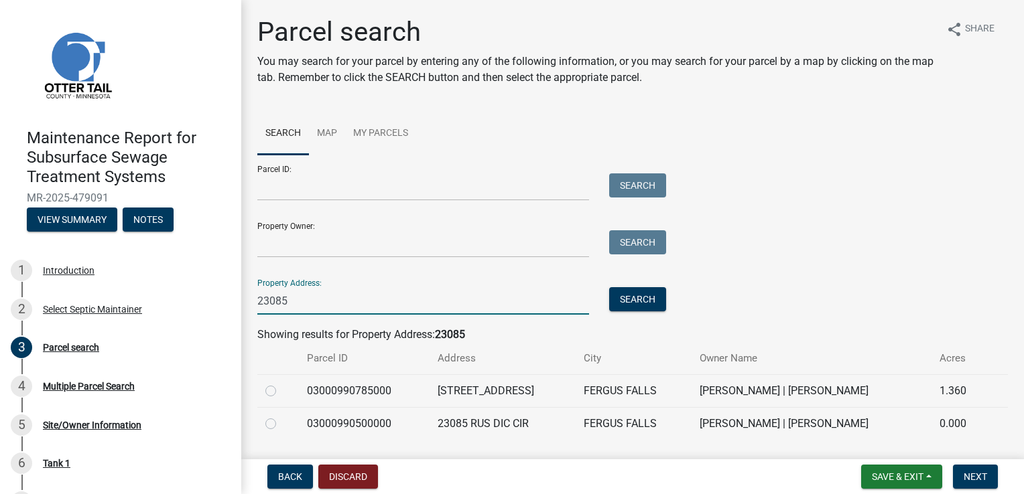
type input "23085"
click at [281, 383] on label at bounding box center [281, 383] width 0 height 0
click at [281, 389] on input "radio" at bounding box center [285, 387] width 9 height 9
radio input "true"
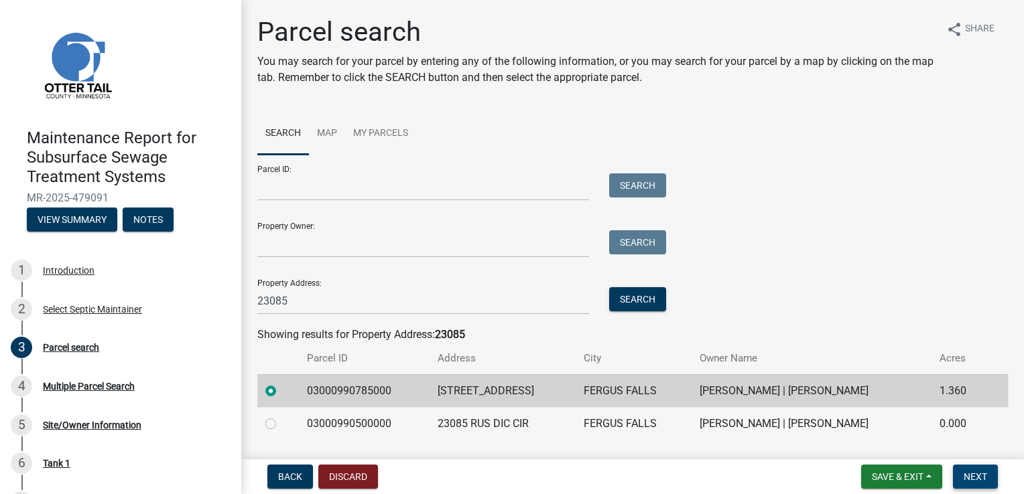
click at [965, 476] on span "Next" at bounding box center [975, 477] width 23 height 11
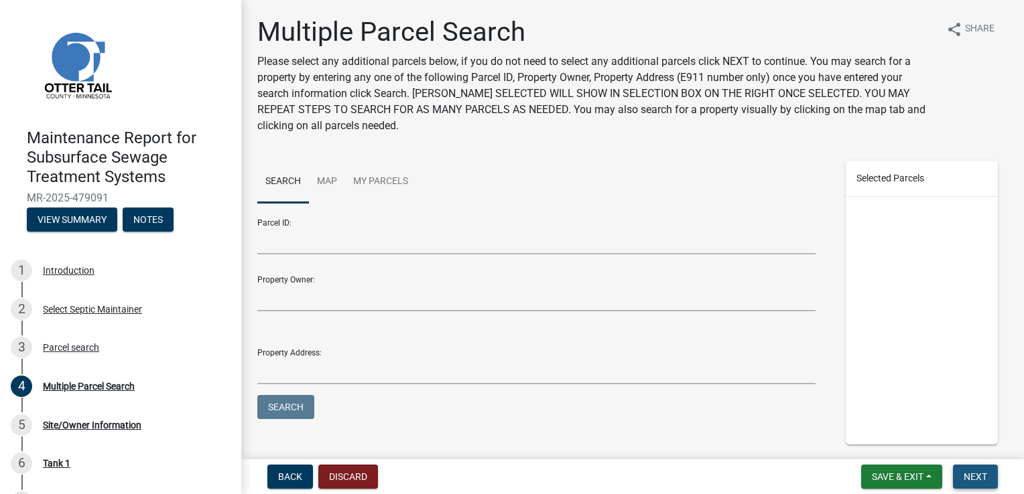
click at [965, 477] on span "Next" at bounding box center [975, 477] width 23 height 11
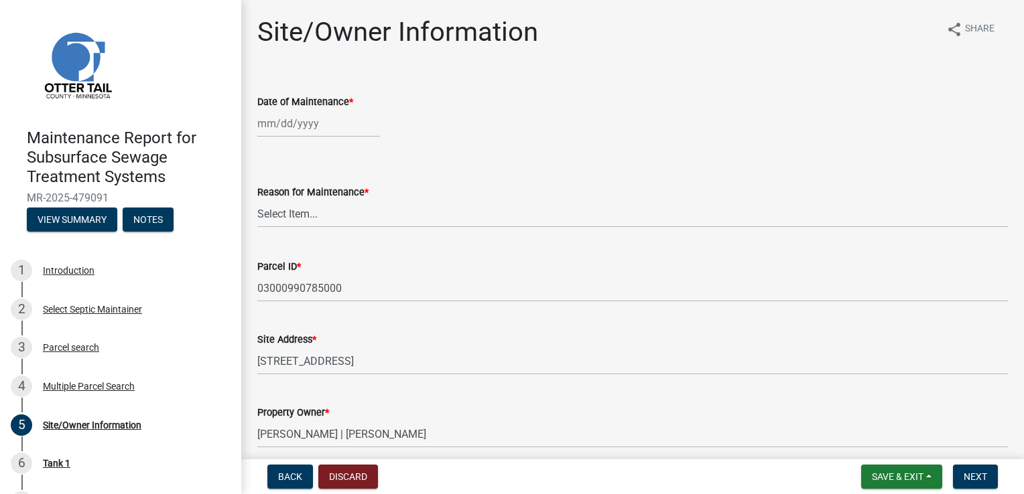
select select "9"
select select "2025"
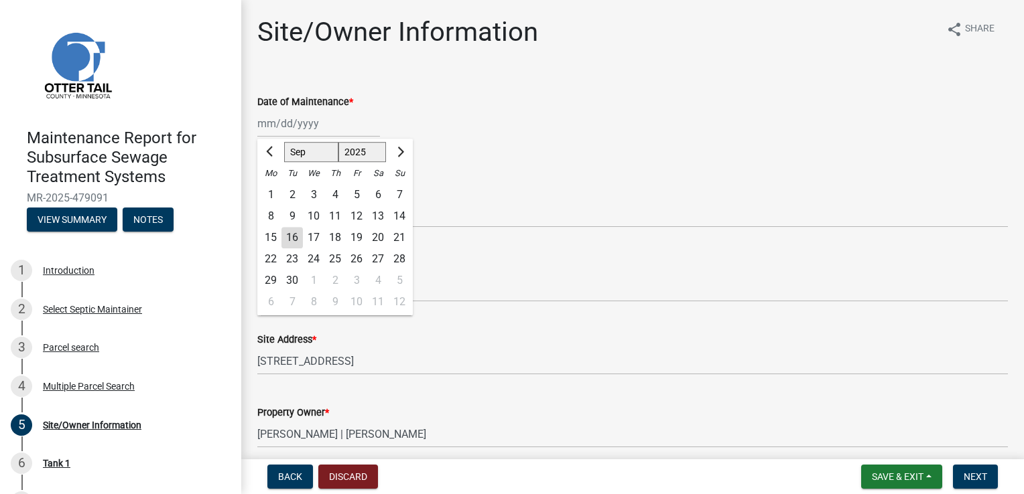
click at [300, 125] on div "[PERSON_NAME] Feb Mar Apr [PERSON_NAME][DATE] Oct Nov [DATE] 1526 1527 1528 152…" at bounding box center [318, 123] width 123 height 27
click at [269, 242] on div "15" at bounding box center [270, 237] width 21 height 21
type input "[DATE]"
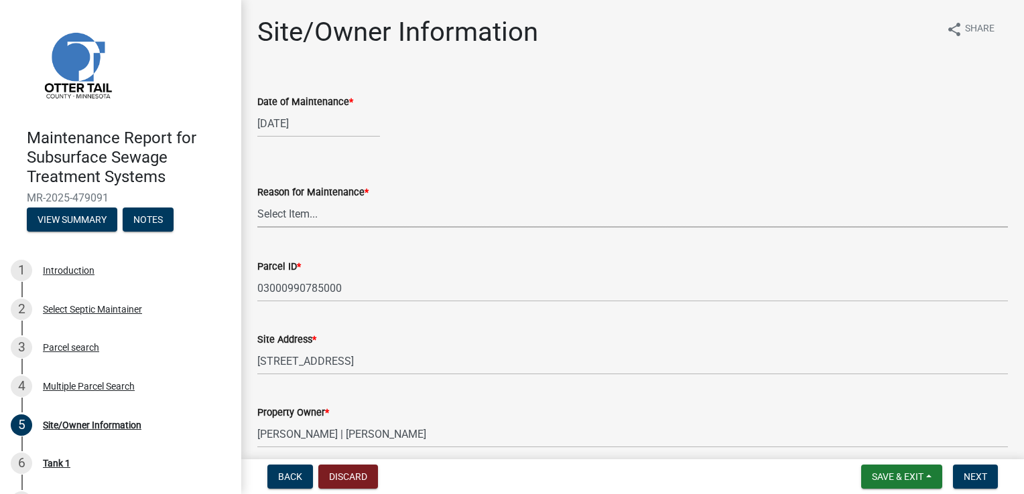
click at [283, 212] on select "Select Item... Called Routine Other" at bounding box center [632, 213] width 750 height 27
click at [257, 200] on select "Select Item... Called Routine Other" at bounding box center [632, 213] width 750 height 27
select select "3ac72b63-7b21-42e4-8192-806faae7a4f1"
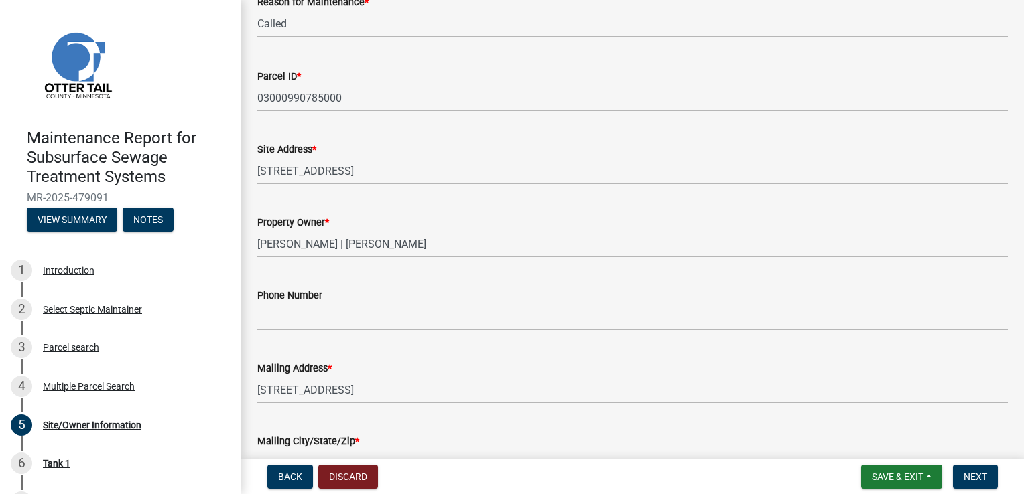
scroll to position [201, 0]
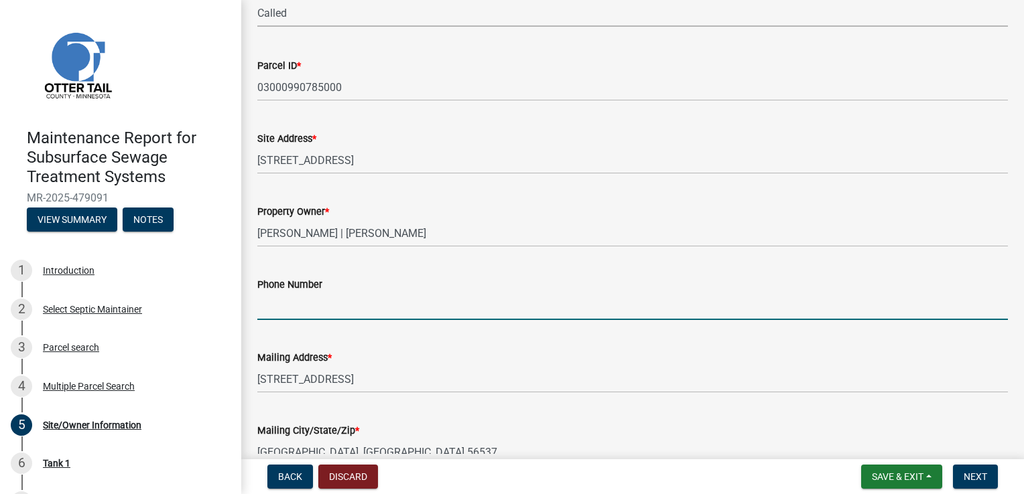
click at [277, 308] on input "Phone Number" at bounding box center [632, 306] width 750 height 27
type input "[PHONE_NUMBER]"
click at [978, 482] on span "Next" at bounding box center [975, 477] width 23 height 11
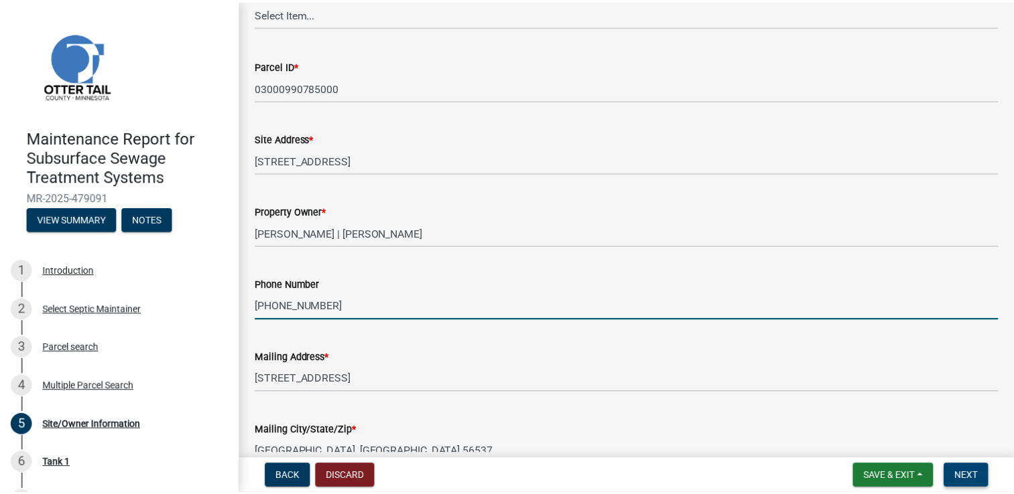
scroll to position [0, 0]
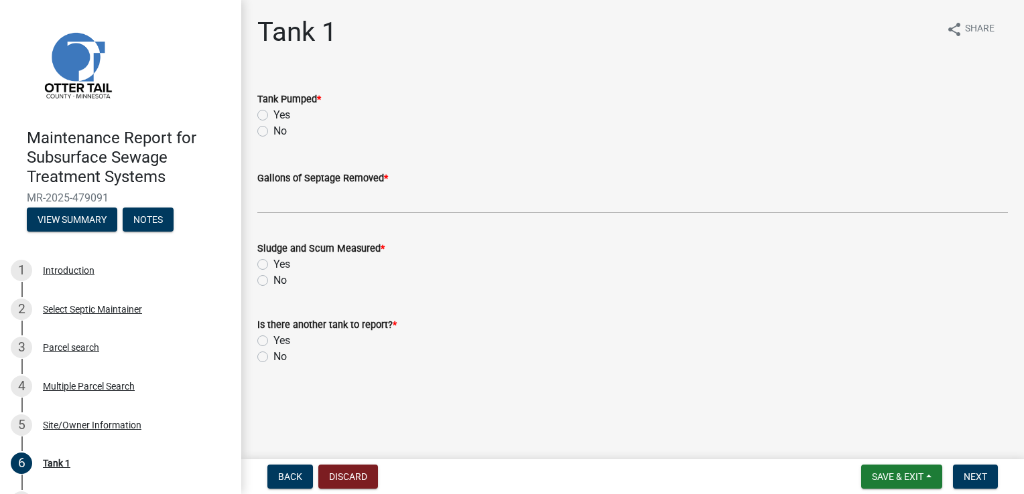
click at [273, 115] on label "Yes" at bounding box center [281, 115] width 17 height 16
click at [273, 115] on input "Yes" at bounding box center [277, 111] width 9 height 9
radio input "true"
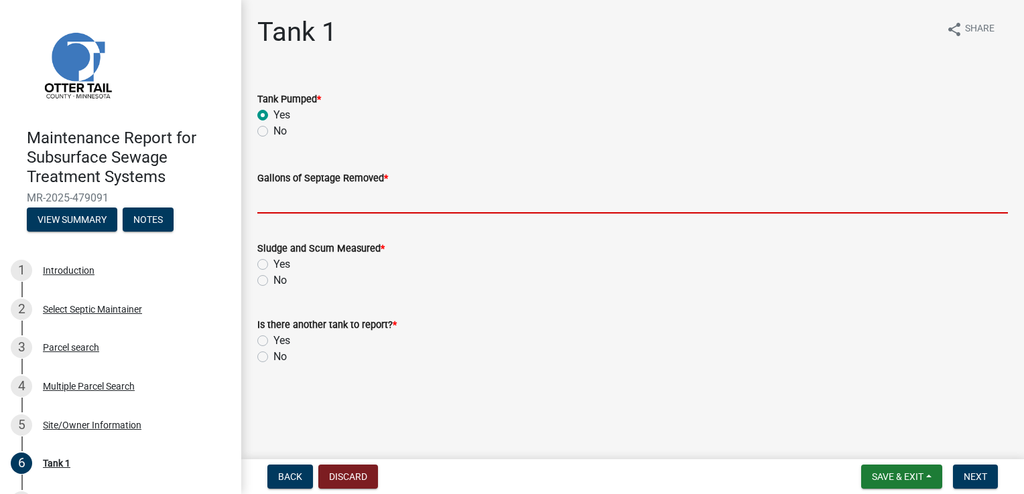
click at [282, 202] on input "Gallons of Septage Removed *" at bounding box center [632, 199] width 750 height 27
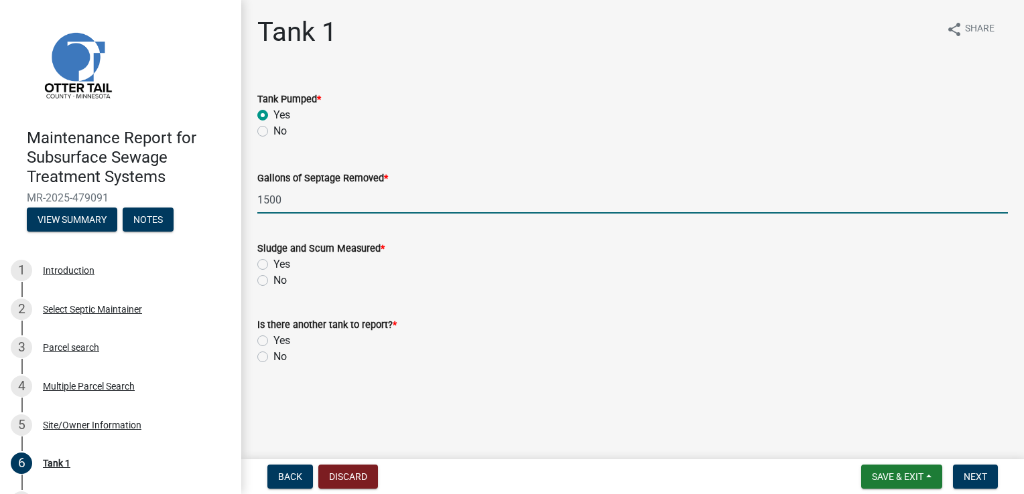
type input "1500"
click at [273, 264] on label "Yes" at bounding box center [281, 265] width 17 height 16
click at [273, 264] on input "Yes" at bounding box center [277, 261] width 9 height 9
radio input "true"
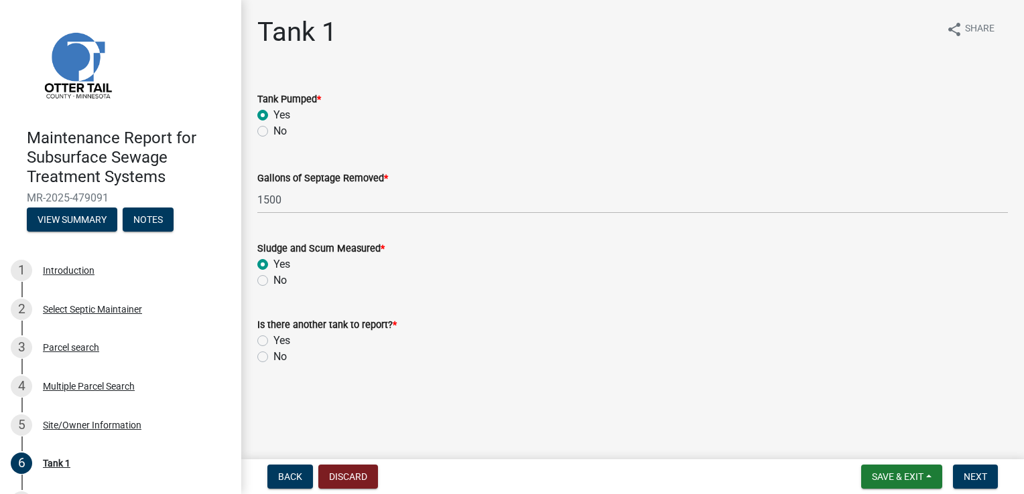
click at [273, 361] on label "No" at bounding box center [279, 357] width 13 height 16
click at [273, 358] on input "No" at bounding box center [277, 353] width 9 height 9
radio input "true"
click at [980, 478] on span "Next" at bounding box center [975, 477] width 23 height 11
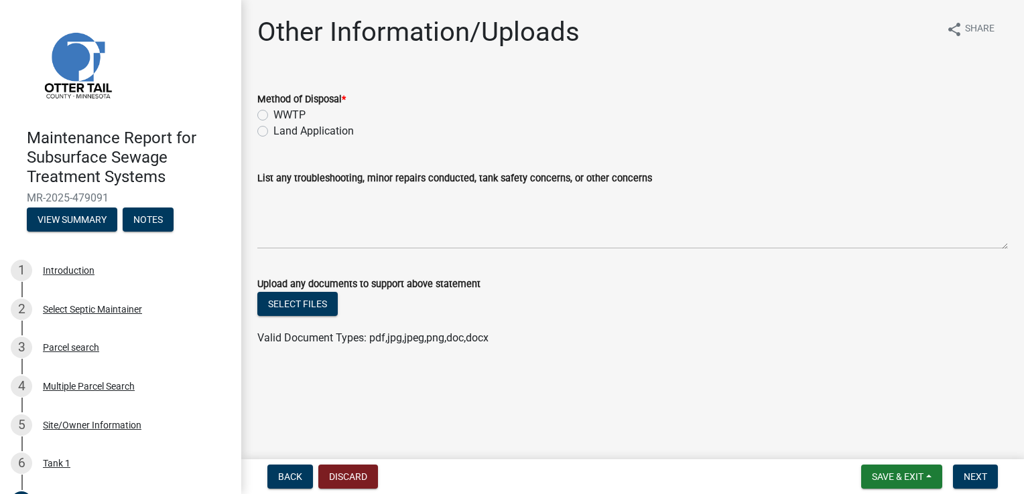
click at [273, 127] on label "Land Application" at bounding box center [313, 131] width 80 height 16
click at [273, 127] on input "Land Application" at bounding box center [277, 127] width 9 height 9
radio input "true"
click at [986, 470] on button "Next" at bounding box center [975, 477] width 45 height 24
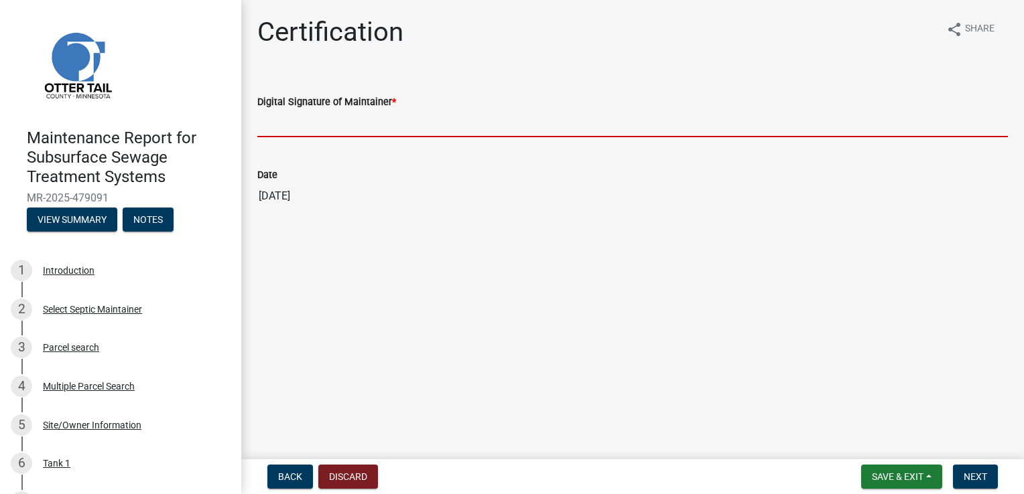
click at [285, 125] on input "Digital Signature of Maintainer *" at bounding box center [632, 123] width 750 height 27
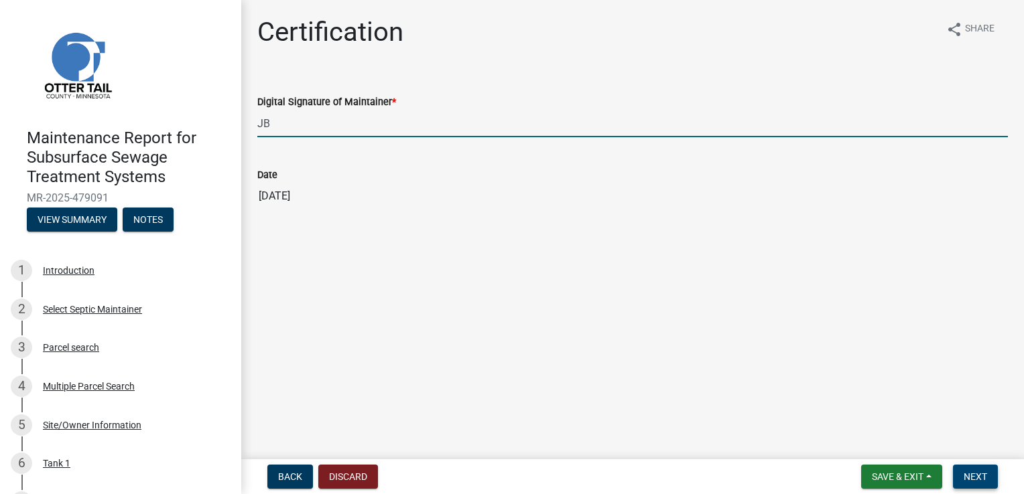
type input "JB"
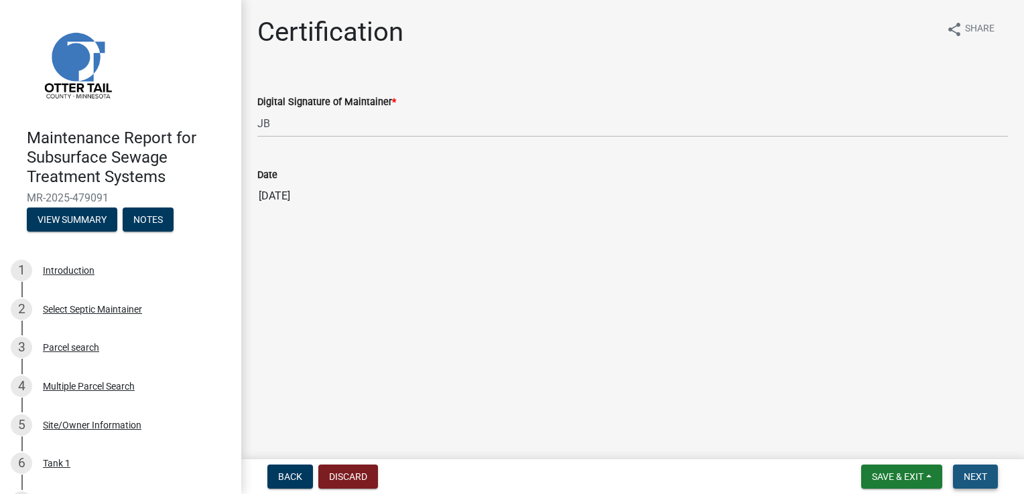
click at [978, 478] on span "Next" at bounding box center [975, 477] width 23 height 11
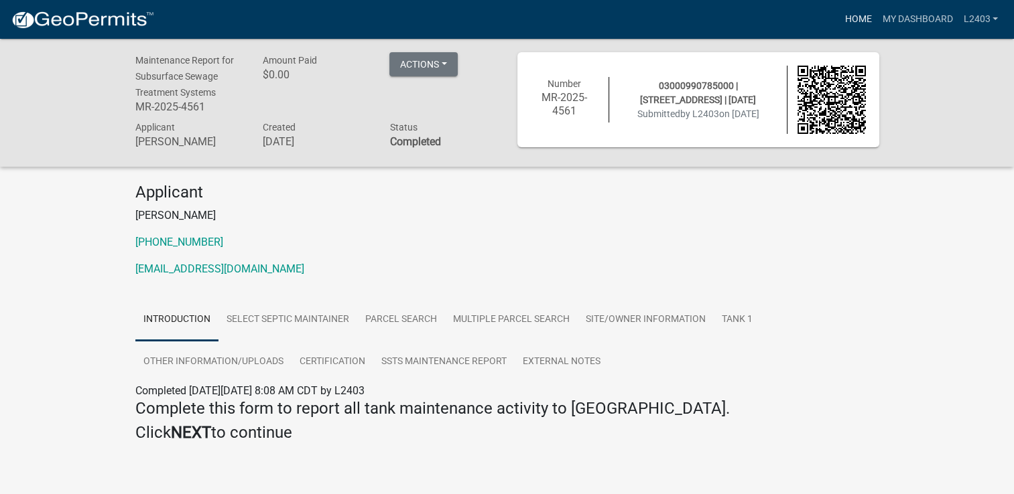
click at [852, 18] on link "Home" at bounding box center [858, 19] width 38 height 25
